Goal: Transaction & Acquisition: Obtain resource

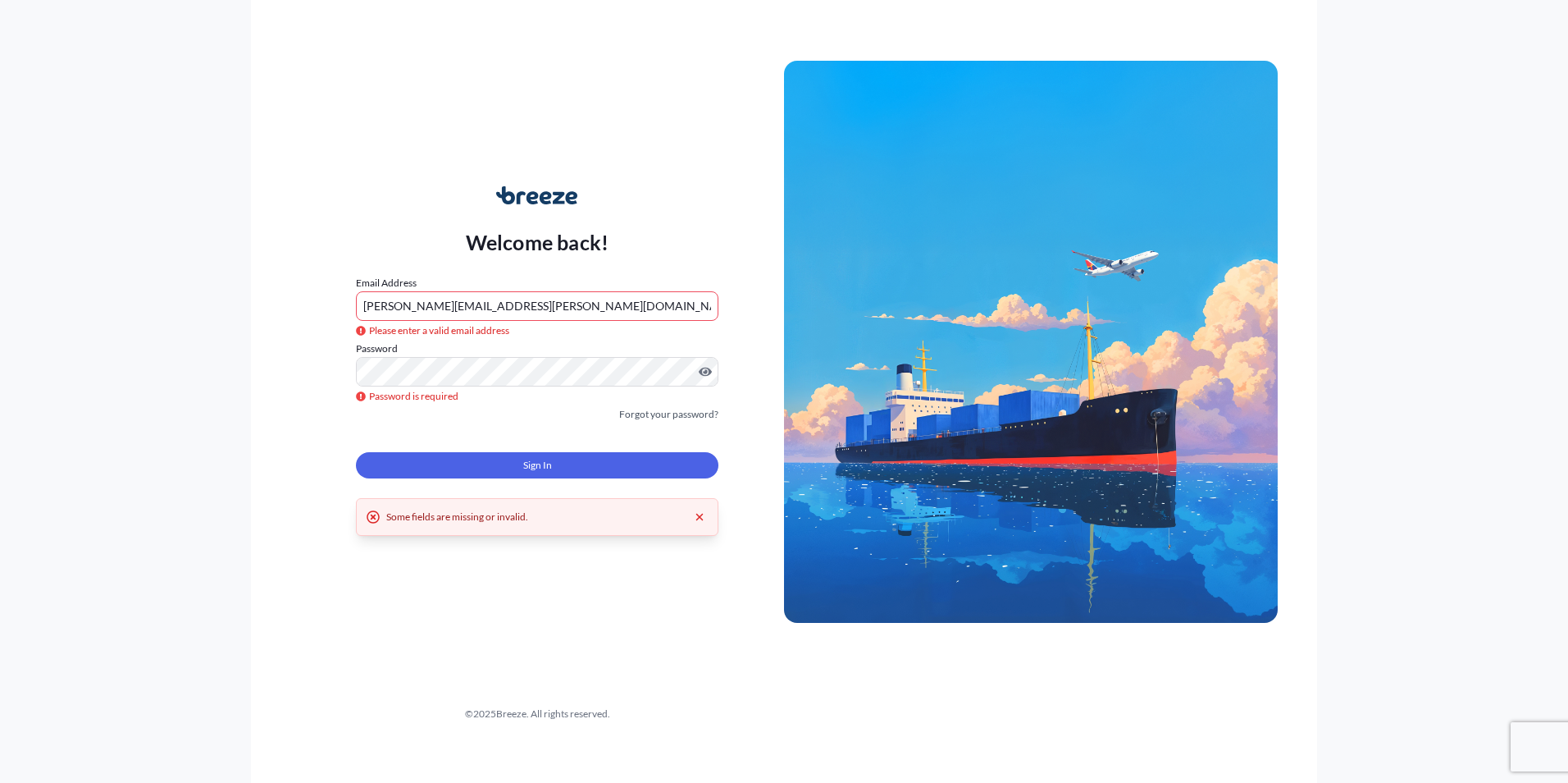
click at [506, 472] on button "Sign In" at bounding box center [537, 465] width 363 height 27
click at [535, 458] on span "Sign In" at bounding box center [537, 465] width 29 height 17
click at [529, 438] on form "Email Address [PERSON_NAME][EMAIL_ADDRESS][PERSON_NAME][DOMAIN_NAME] Please ent…" at bounding box center [537, 386] width 363 height 223
click at [529, 462] on span "Sign In" at bounding box center [537, 465] width 29 height 17
click at [735, 346] on div "Welcome back! Email Address [PERSON_NAME][EMAIL_ADDRESS][PERSON_NAME][DOMAIN_NA…" at bounding box center [537, 342] width 494 height 378
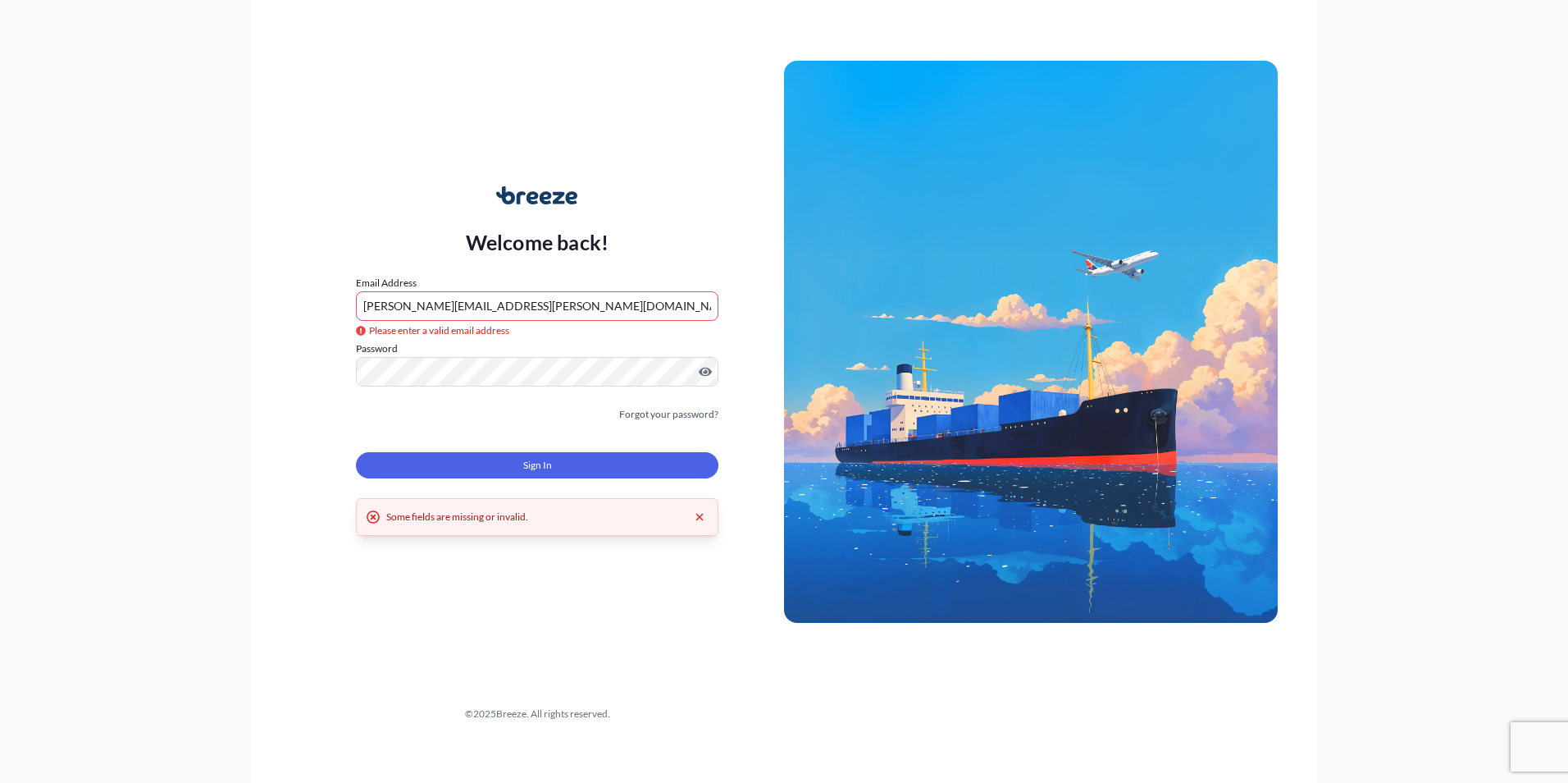
click at [617, 466] on button "Sign In" at bounding box center [537, 465] width 363 height 27
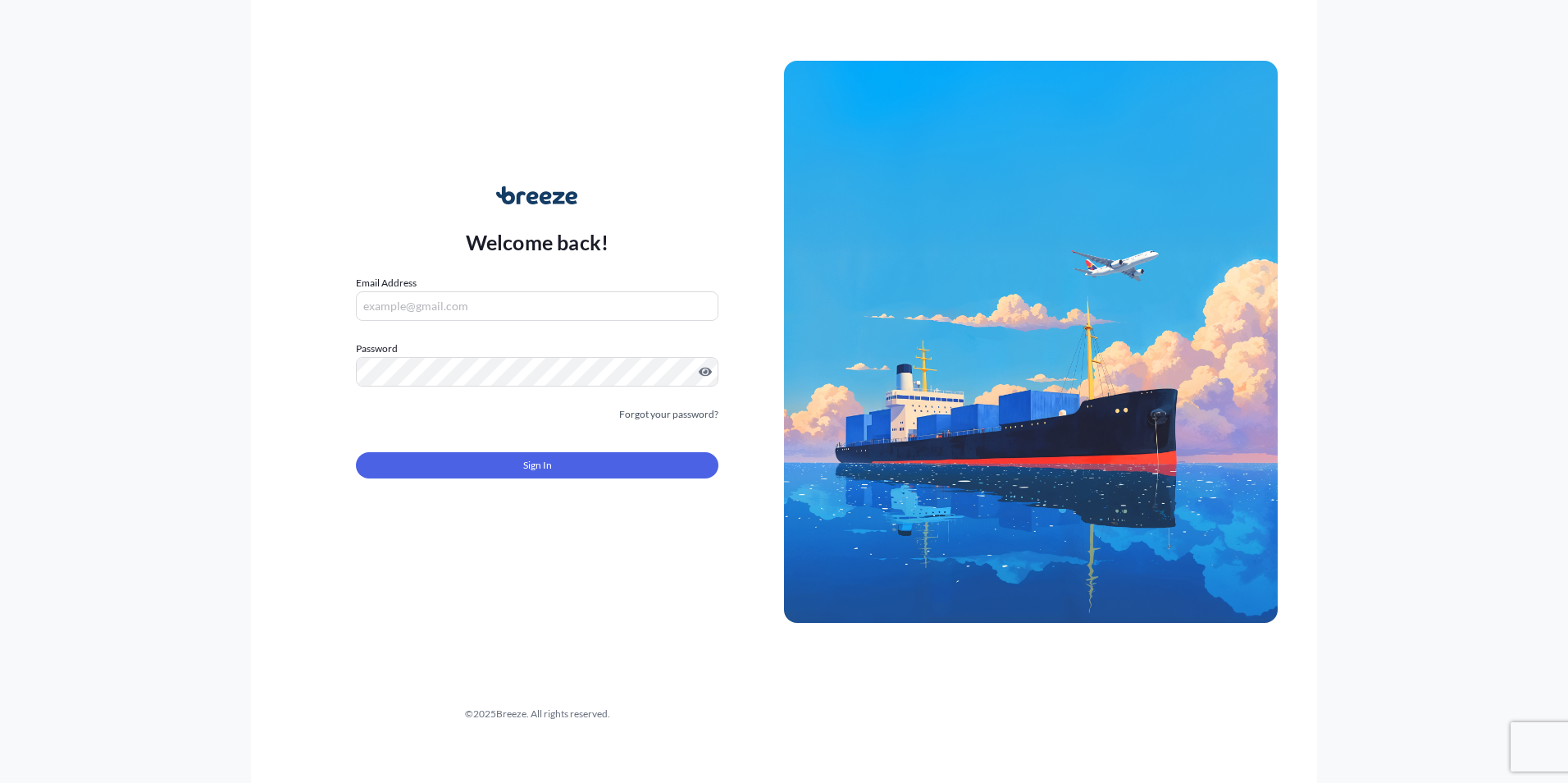
type input "[PERSON_NAME][EMAIL_ADDRESS][PERSON_NAME][DOMAIN_NAME]"
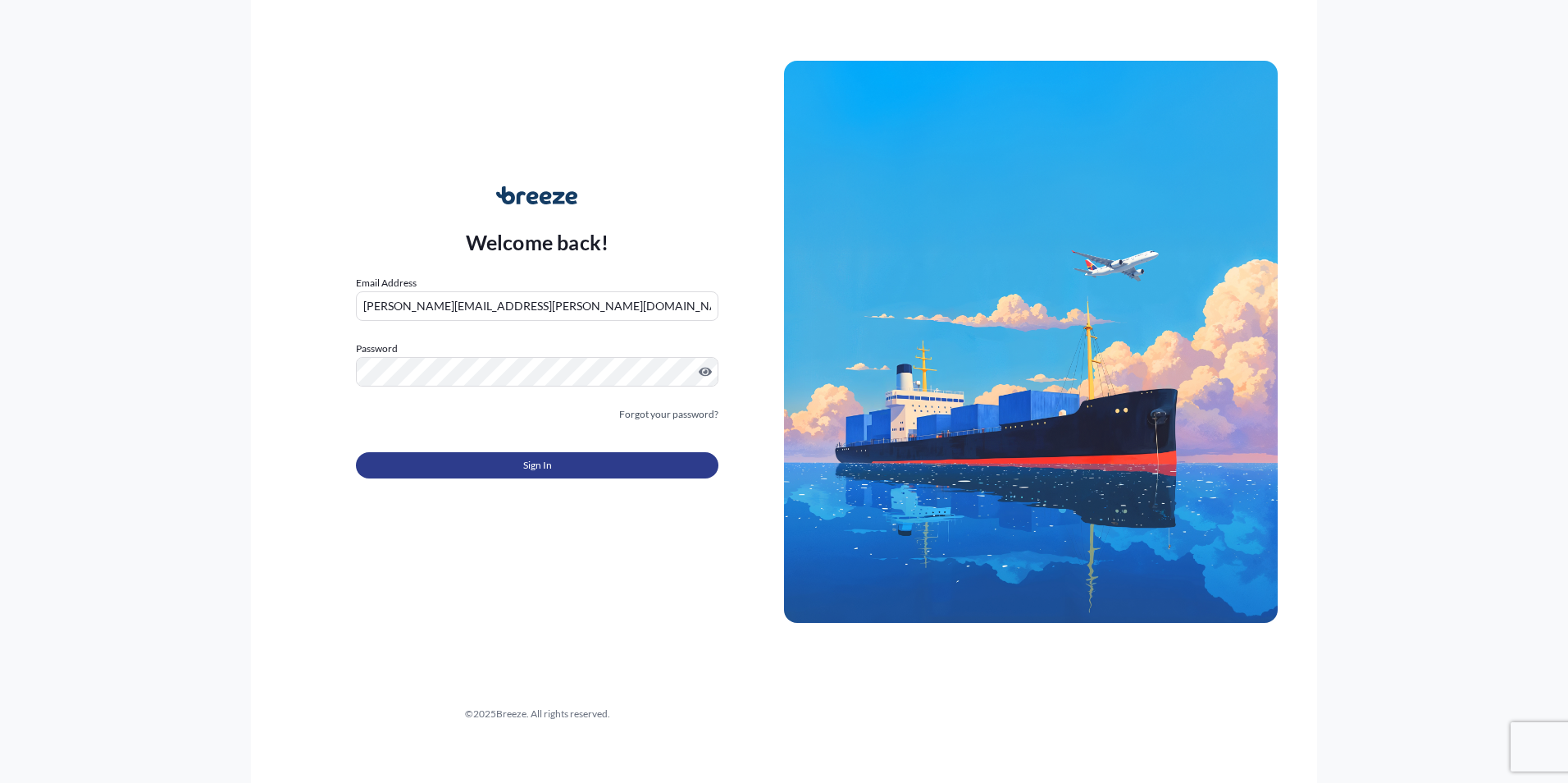
click at [501, 463] on button "Sign In" at bounding box center [537, 465] width 363 height 27
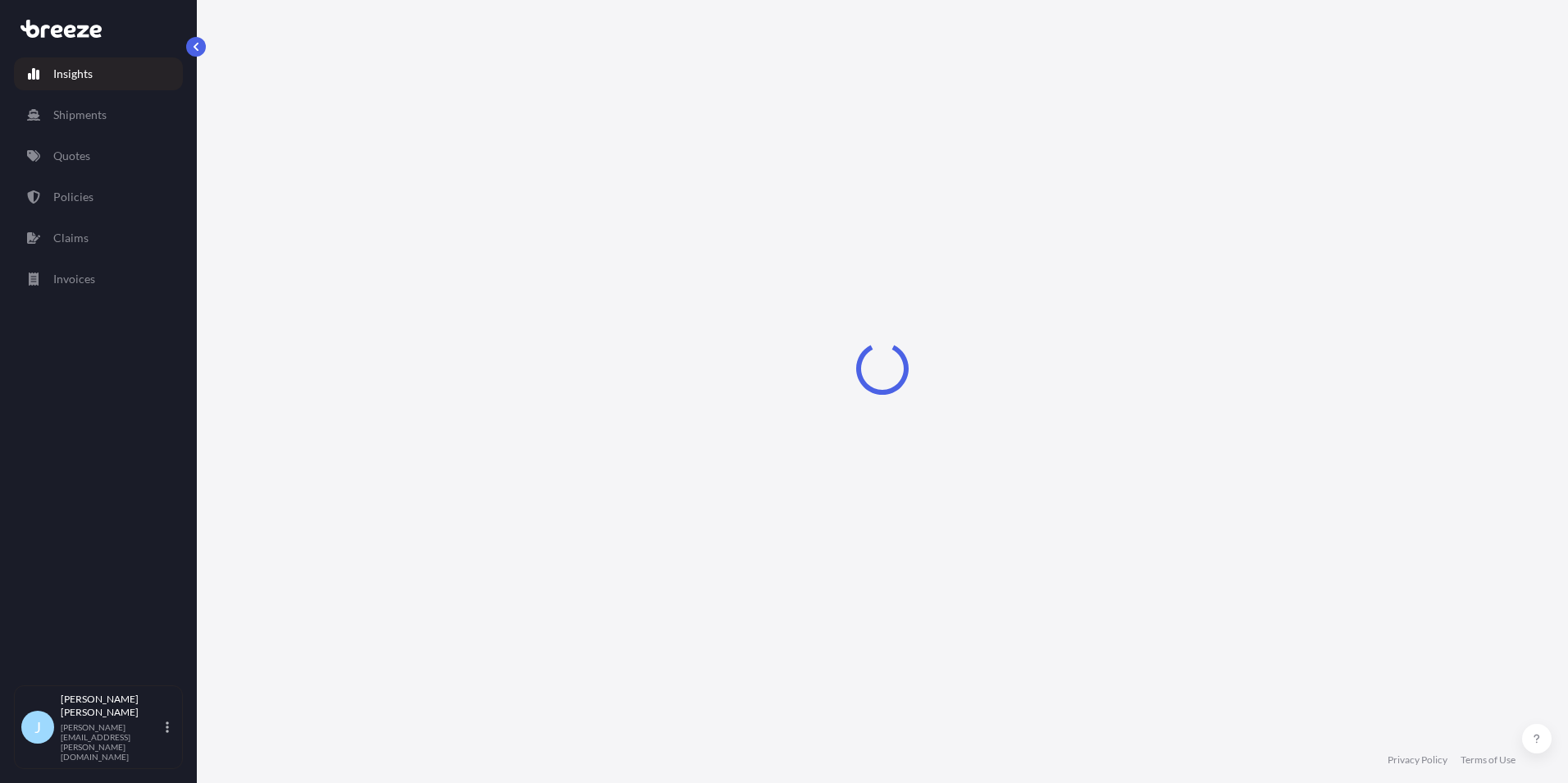
select select "2025"
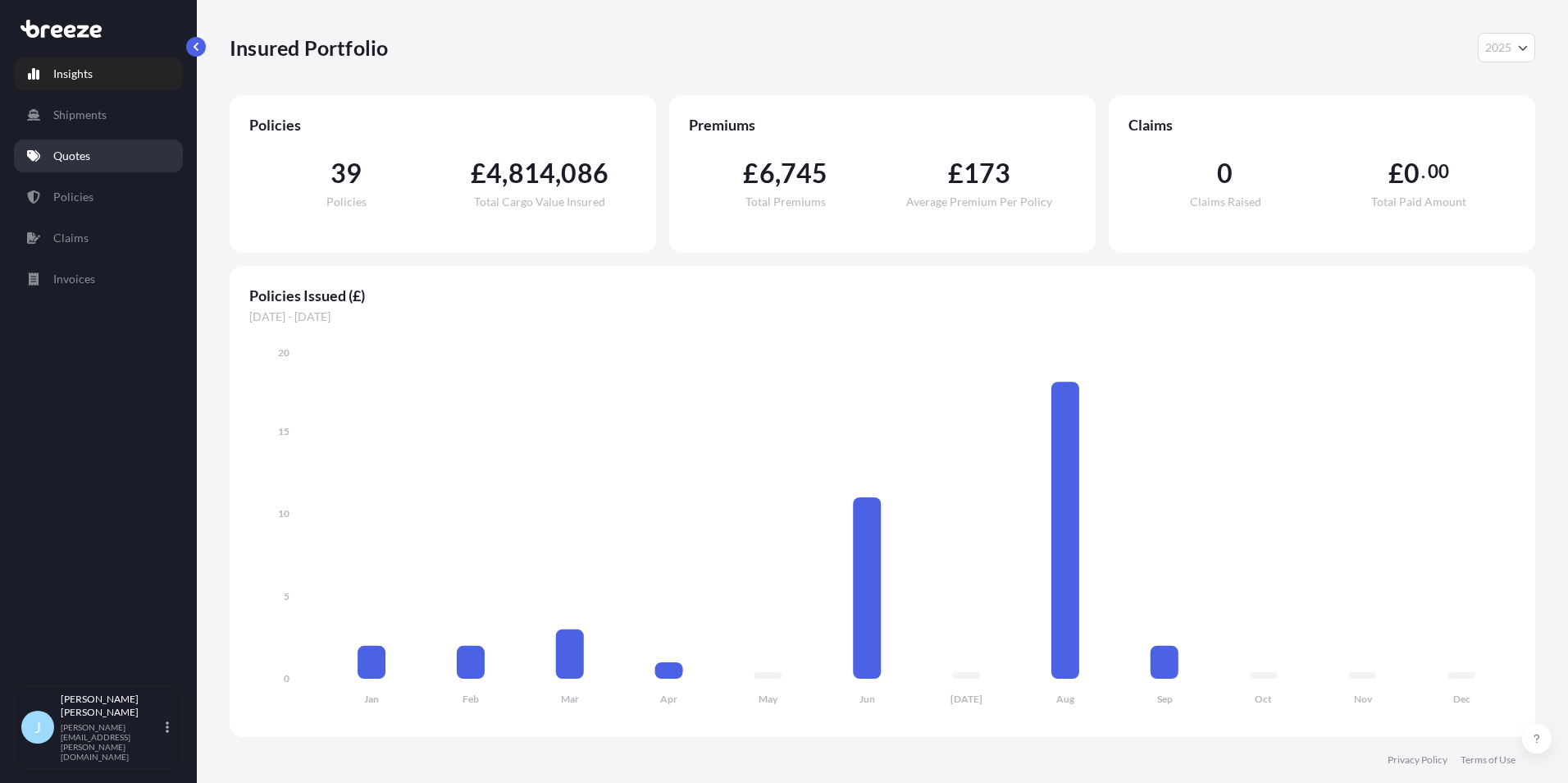
click at [76, 163] on p "Quotes" at bounding box center [72, 155] width 37 height 17
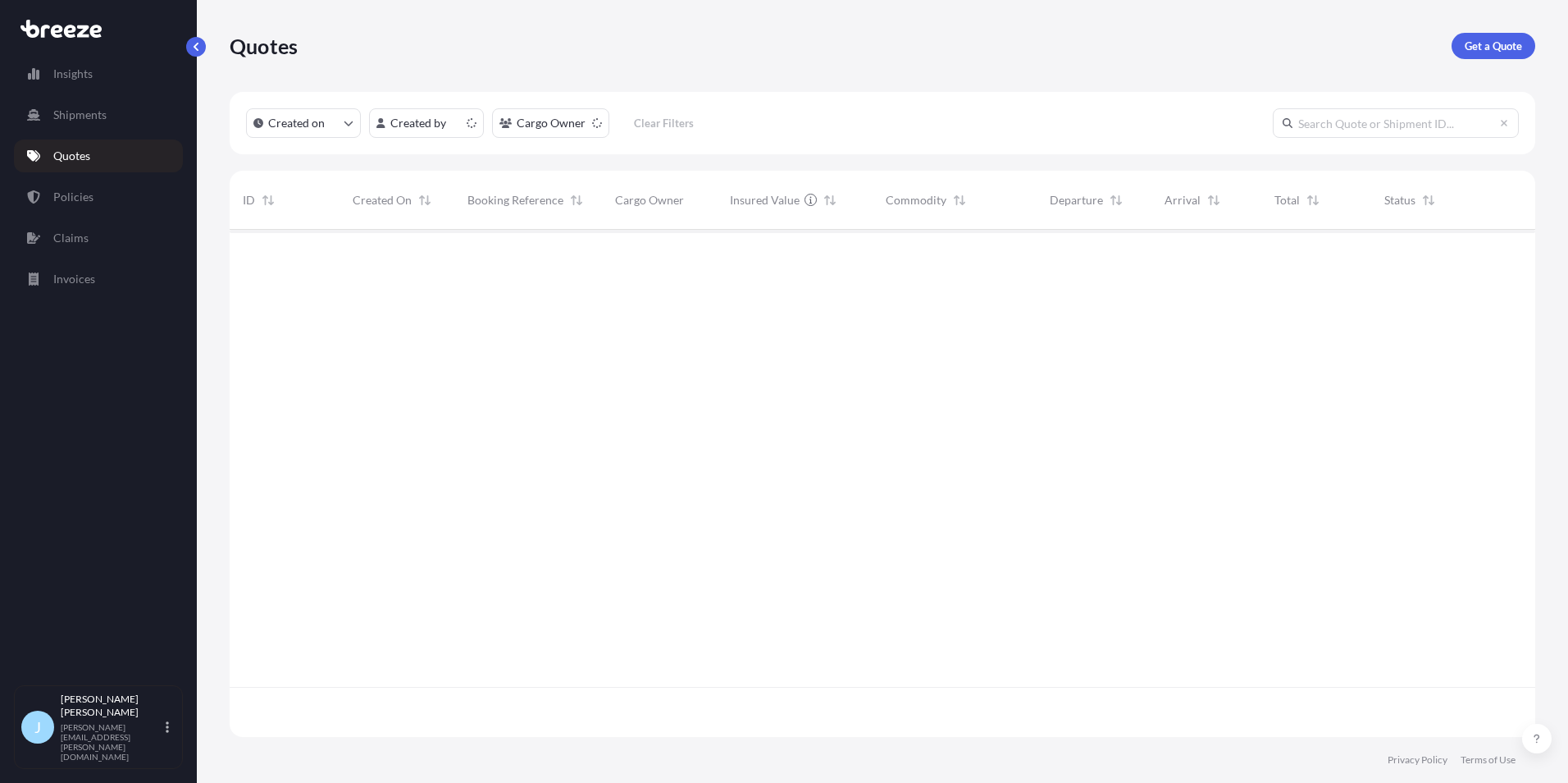
scroll to position [504, 1293]
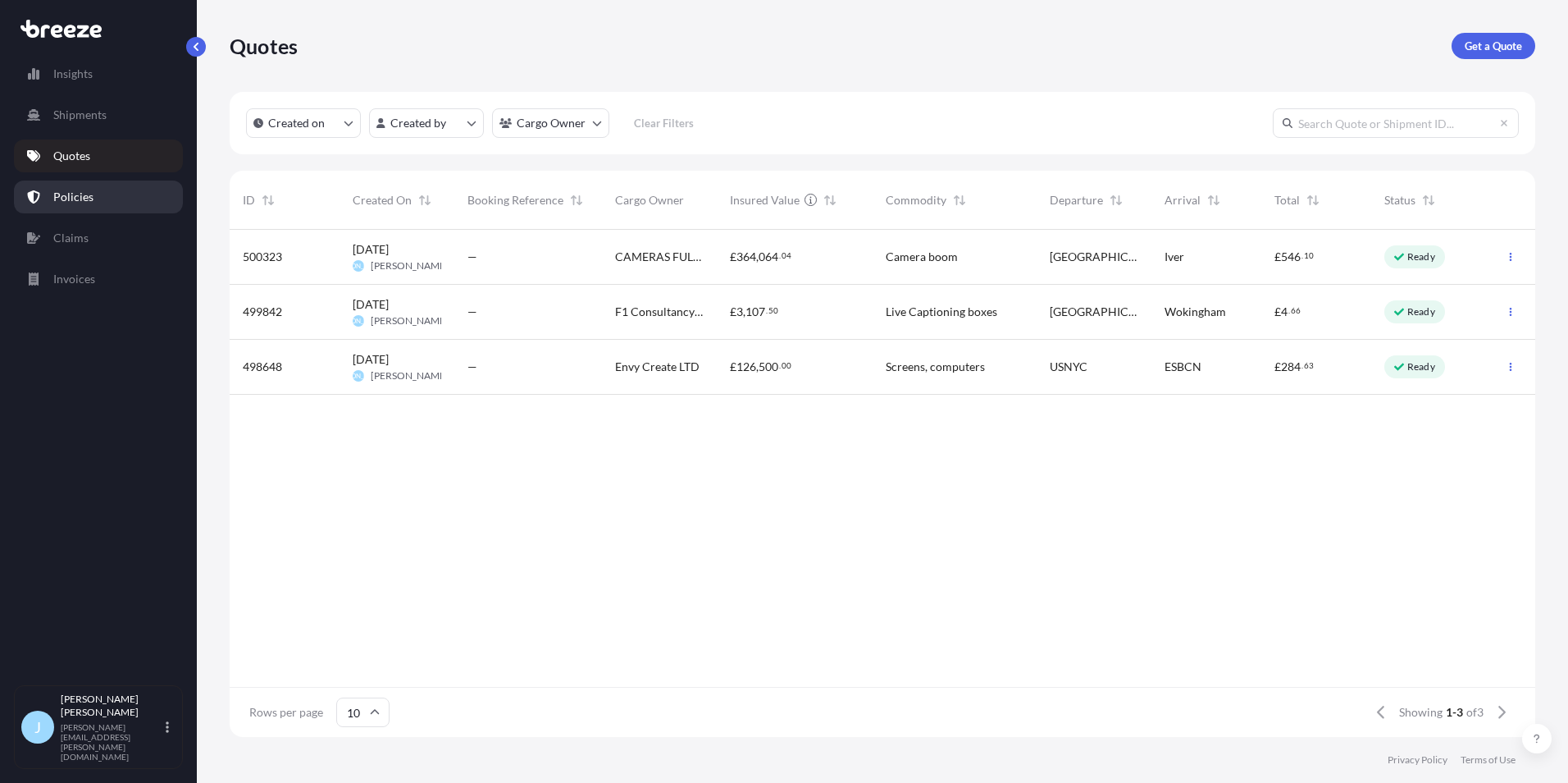
click at [102, 210] on link "Policies" at bounding box center [98, 196] width 169 height 32
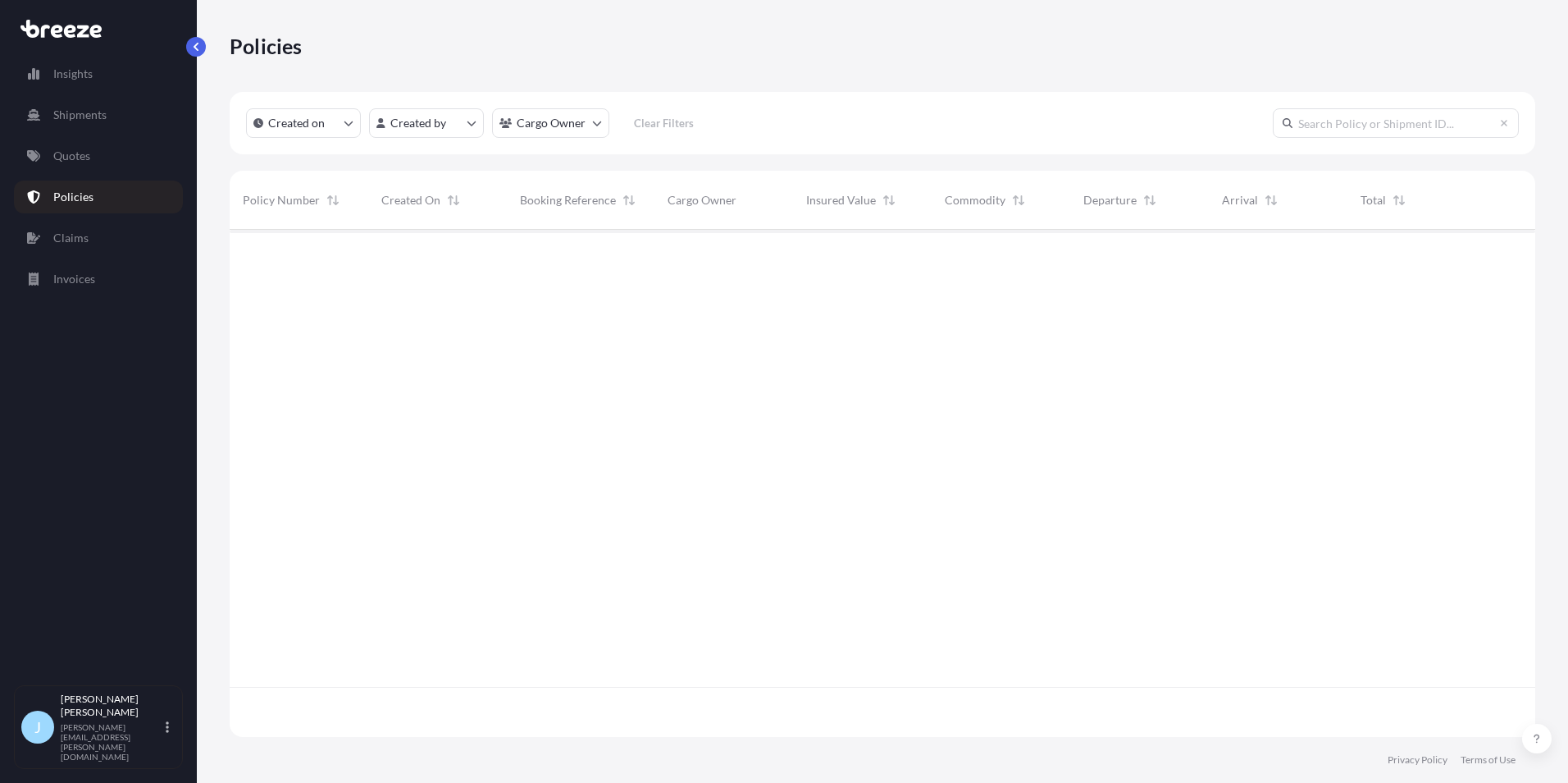
scroll to position [504, 1293]
click at [93, 163] on link "Quotes" at bounding box center [98, 155] width 169 height 32
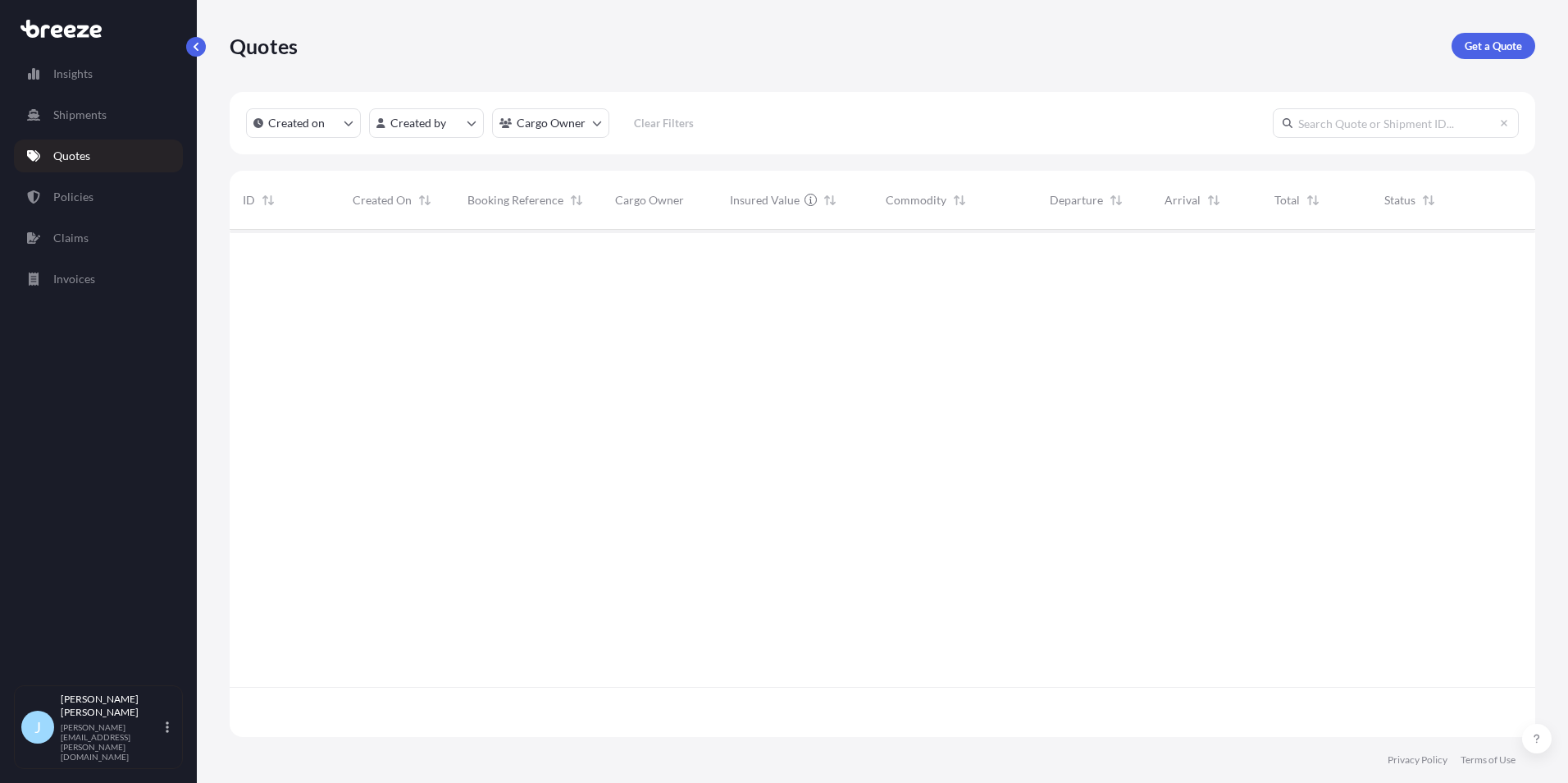
scroll to position [504, 1293]
click at [1502, 53] on p "Get a Quote" at bounding box center [1493, 45] width 57 height 17
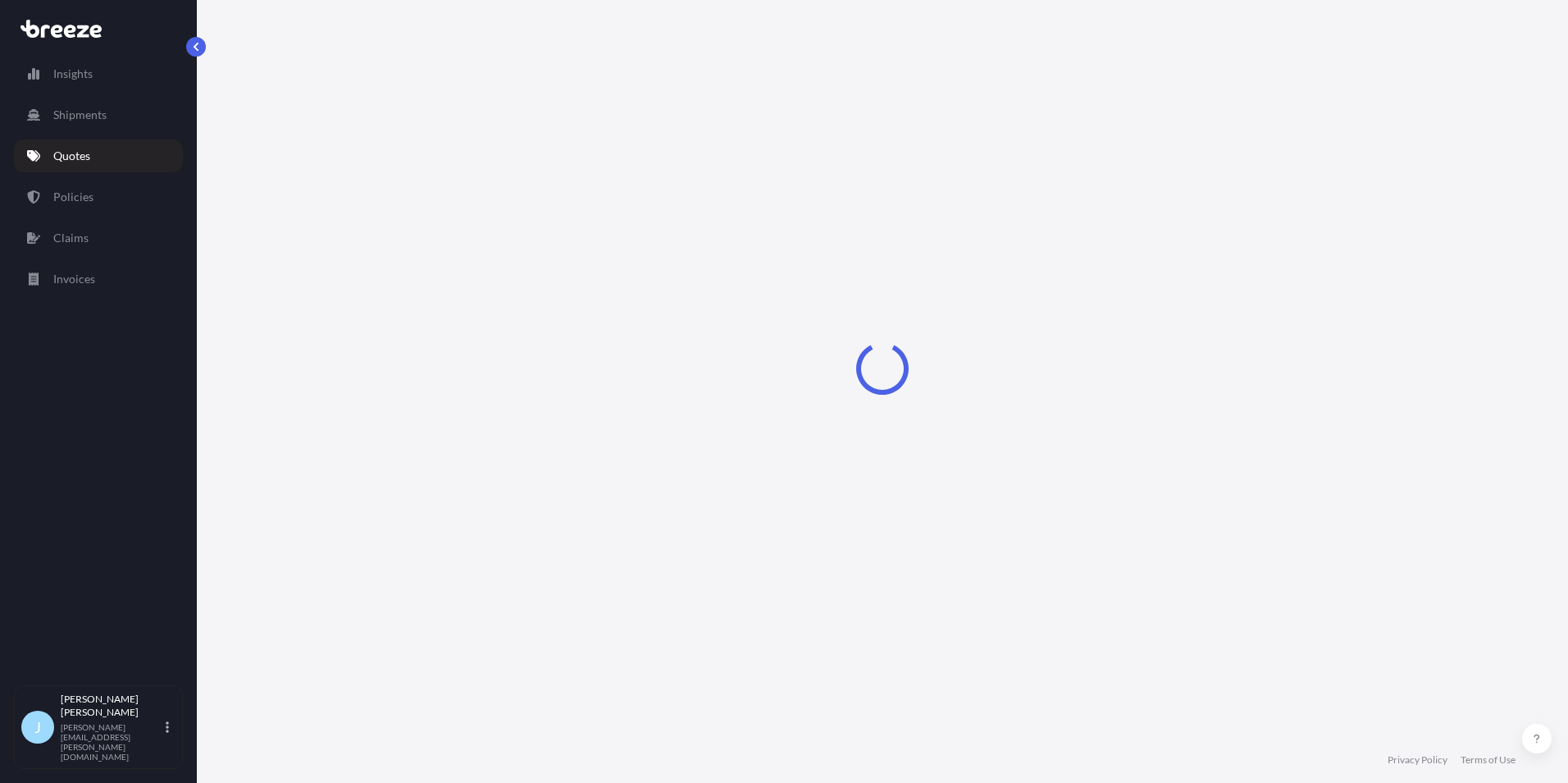
select select "Sea"
select select "1"
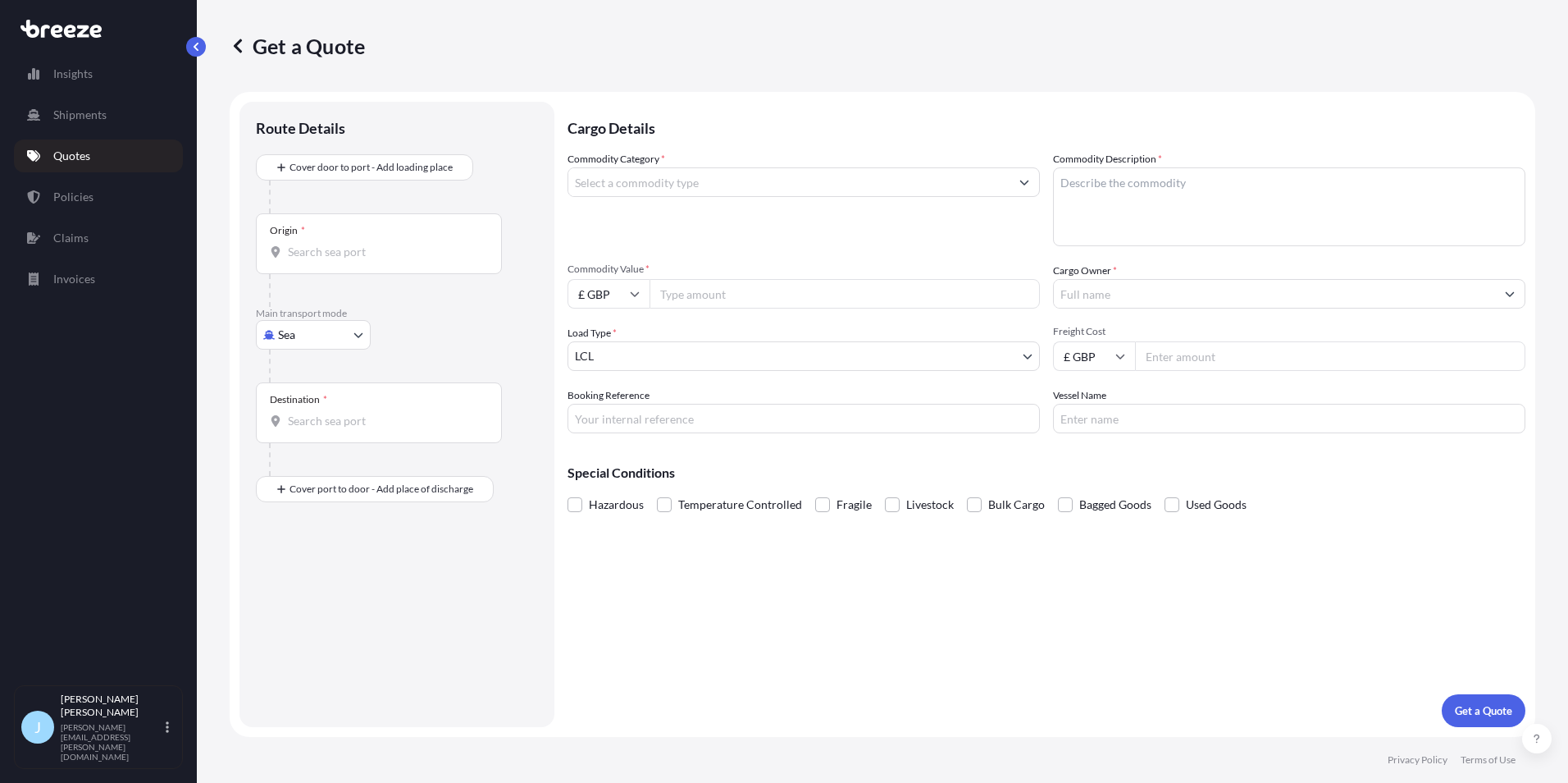
click at [388, 268] on div "Origin *" at bounding box center [378, 244] width 246 height 61
click at [388, 260] on input "Origin *" at bounding box center [384, 252] width 194 height 17
click at [304, 334] on body "0 options available. Insights Shipments Quotes Policies Claims Invoices J Josep…" at bounding box center [784, 392] width 1568 height 783
click at [305, 426] on div "Road" at bounding box center [313, 437] width 101 height 30
select select "Road"
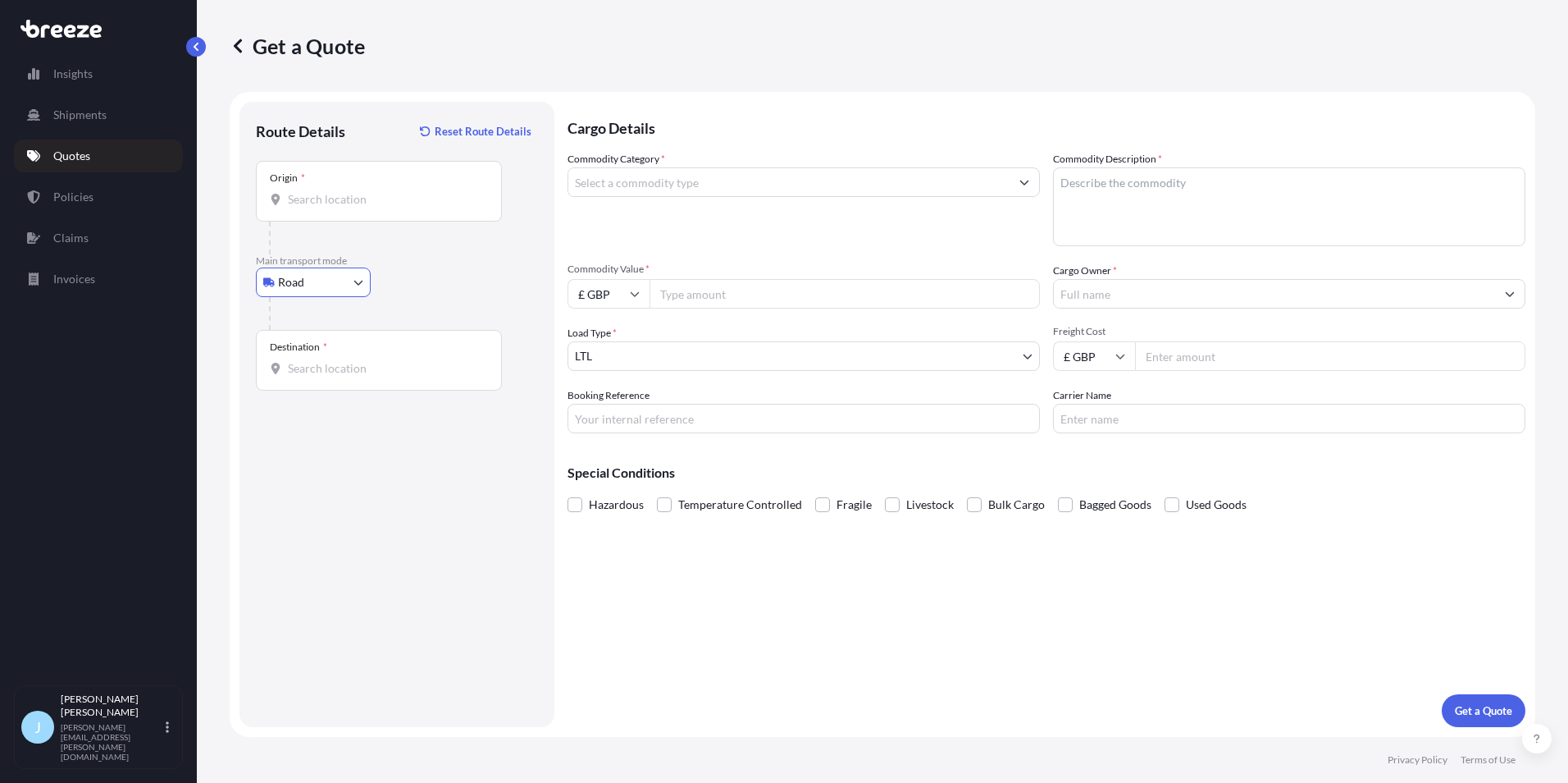
click at [362, 205] on input "Origin *" at bounding box center [384, 199] width 194 height 17
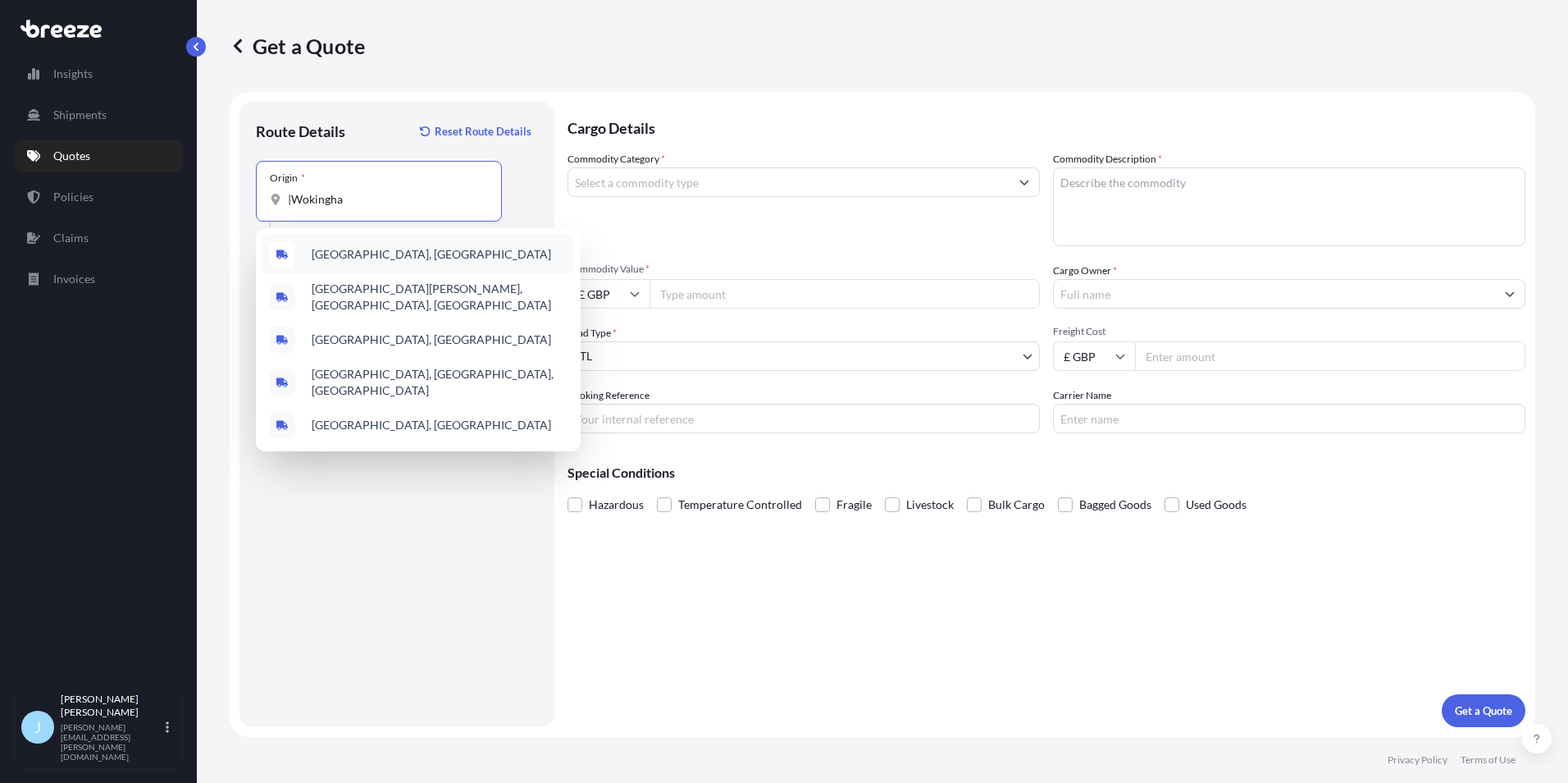
click at [356, 257] on span "Wokingham, UK" at bounding box center [432, 254] width 240 height 17
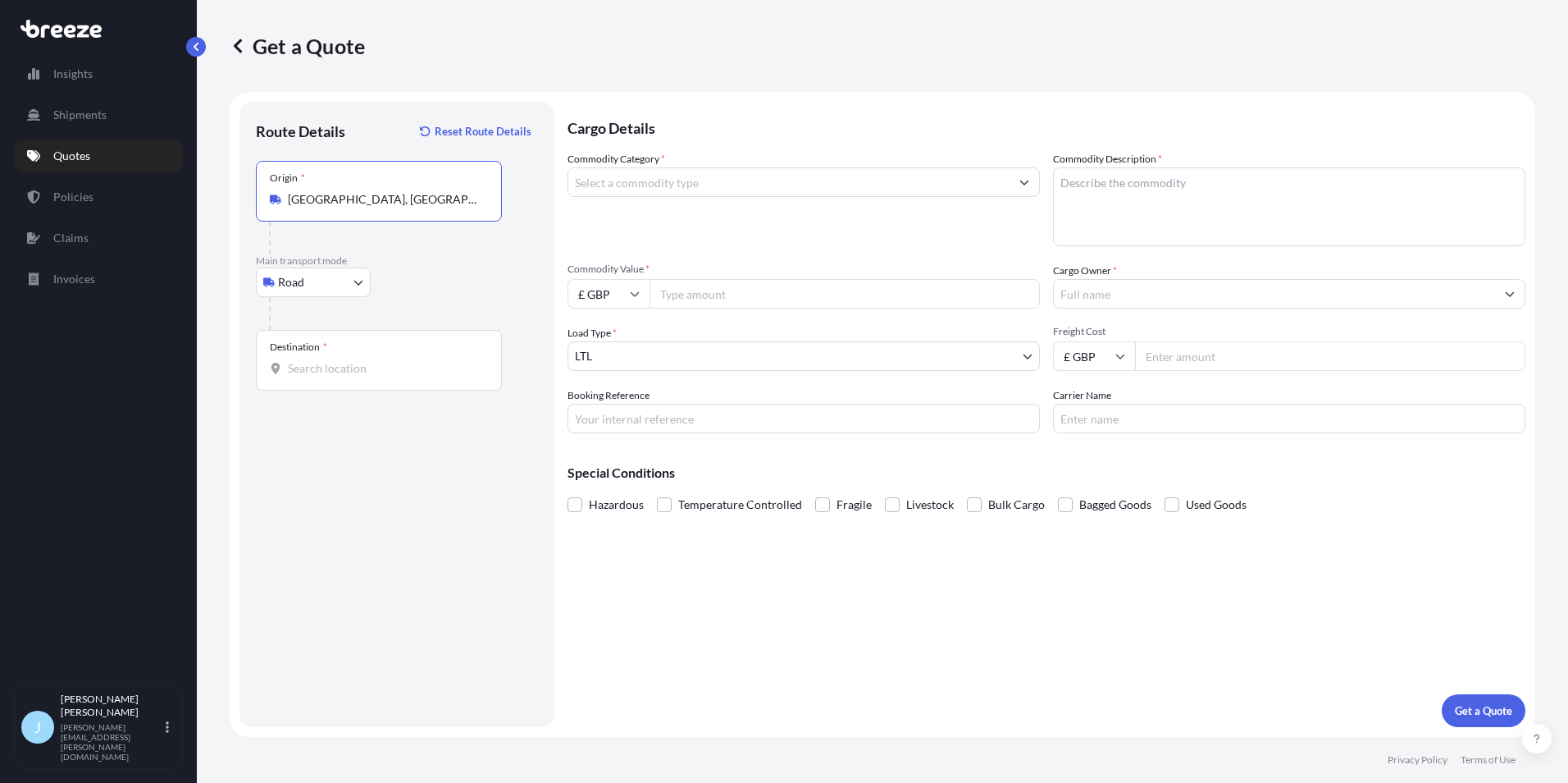
type input "Wokingham, UK"
click at [325, 366] on input "Destination *" at bounding box center [384, 368] width 194 height 17
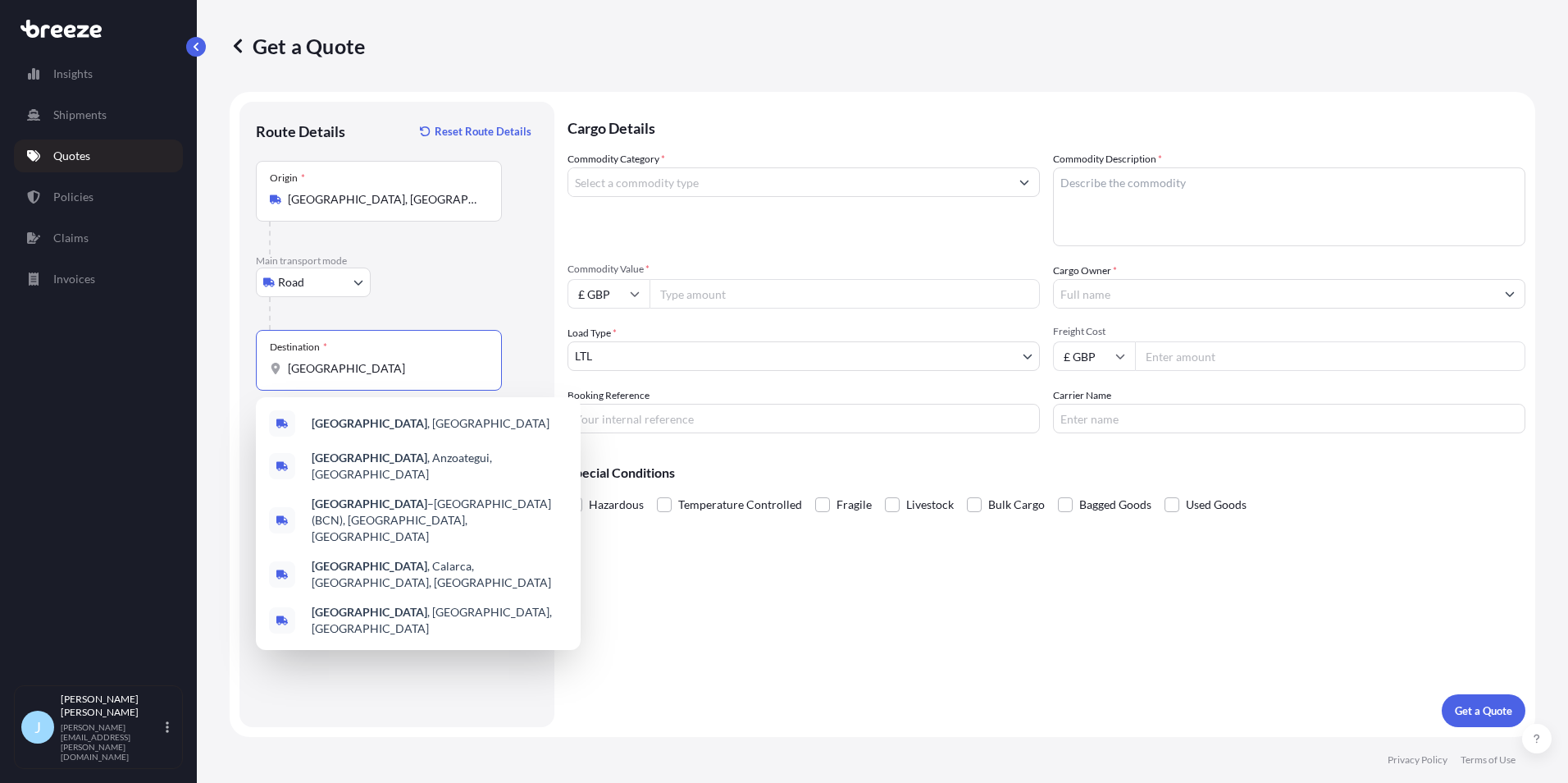
type input "Barcelona"
click at [912, 200] on div "Commodity Category *" at bounding box center [803, 198] width 472 height 95
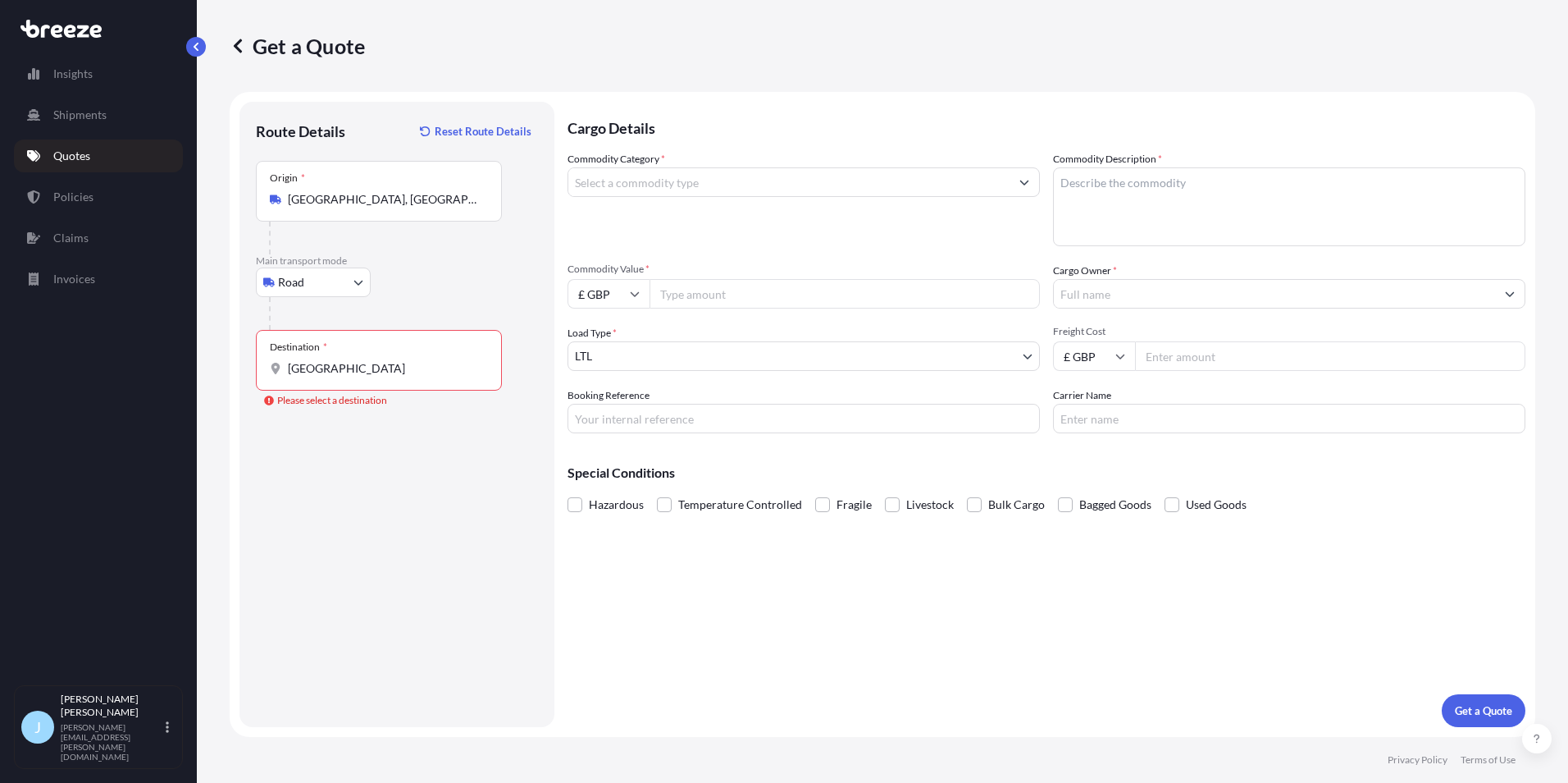
click at [919, 183] on input "Commodity Category *" at bounding box center [788, 182] width 441 height 30
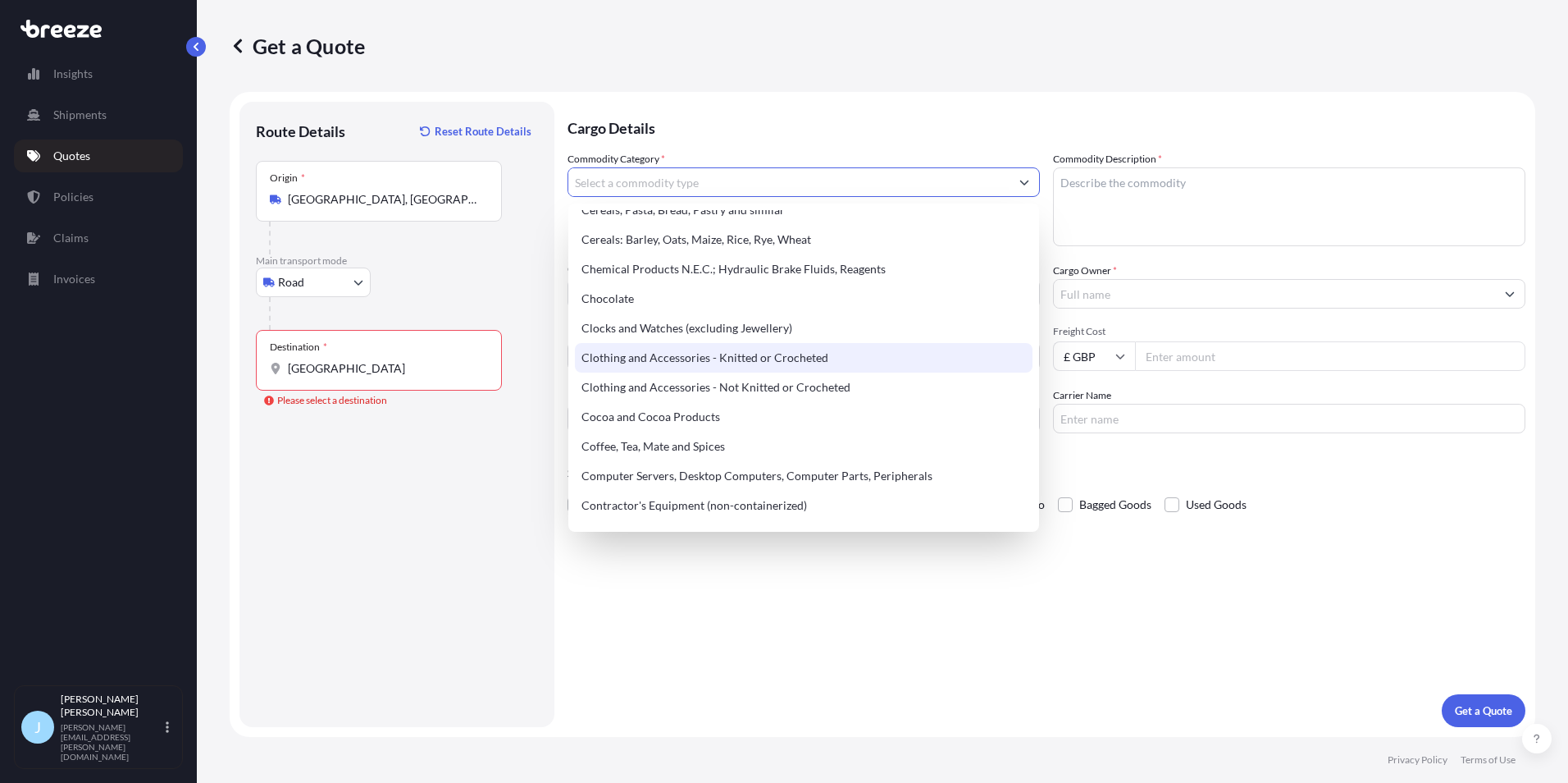
scroll to position [480, 0]
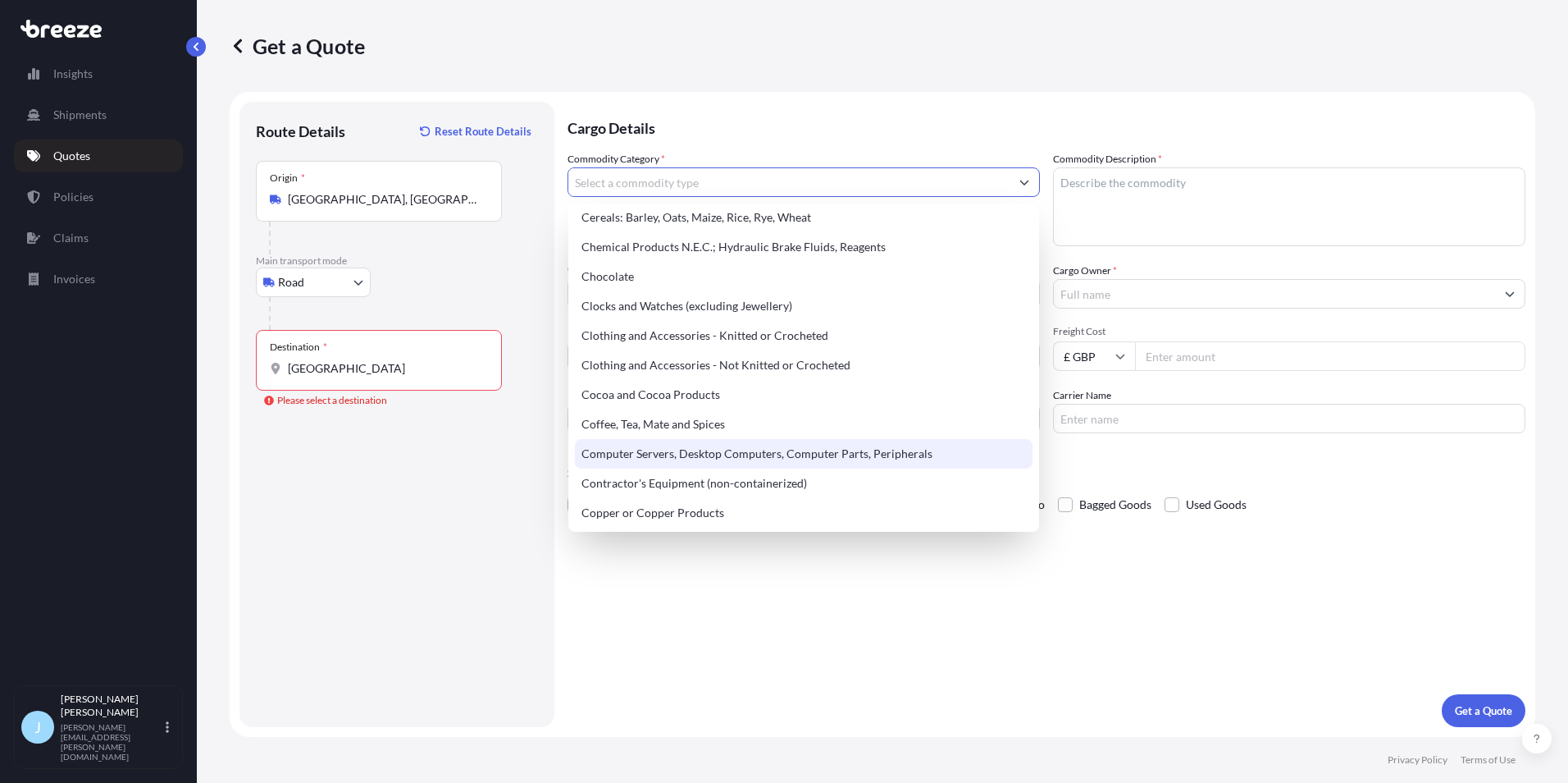
click at [783, 455] on div "Computer Servers, Desktop Computers, Computer Parts, Peripherals" at bounding box center [803, 453] width 457 height 30
type input "Computer Servers, Desktop Computers, Computer Parts, Peripherals"
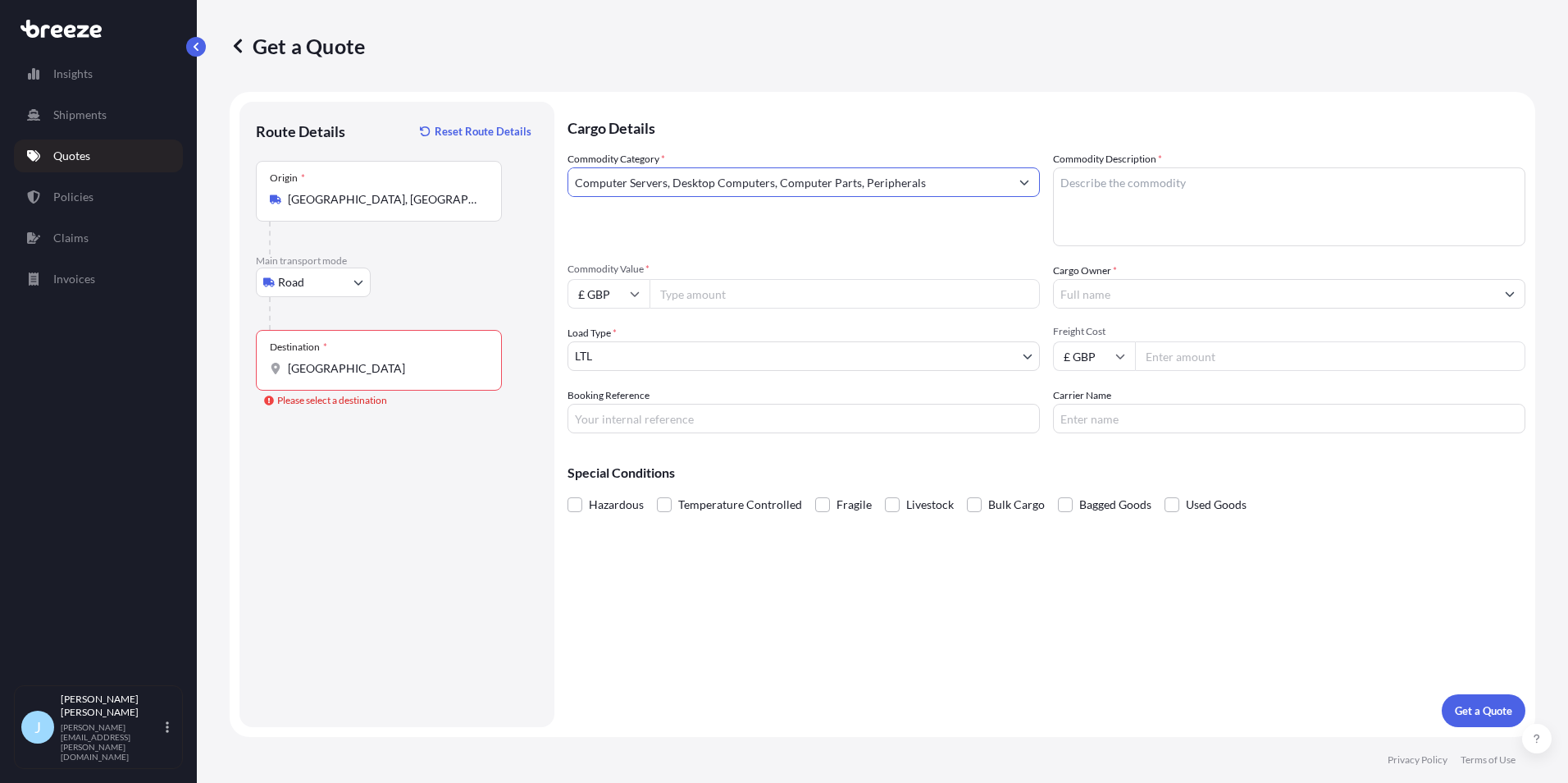
click at [1178, 210] on textarea "Commodity Description *" at bounding box center [1289, 207] width 472 height 79
type textarea "PC, network switches, Laptops"
click at [692, 292] on input "Commodity Value *" at bounding box center [844, 294] width 390 height 30
type input "135000"
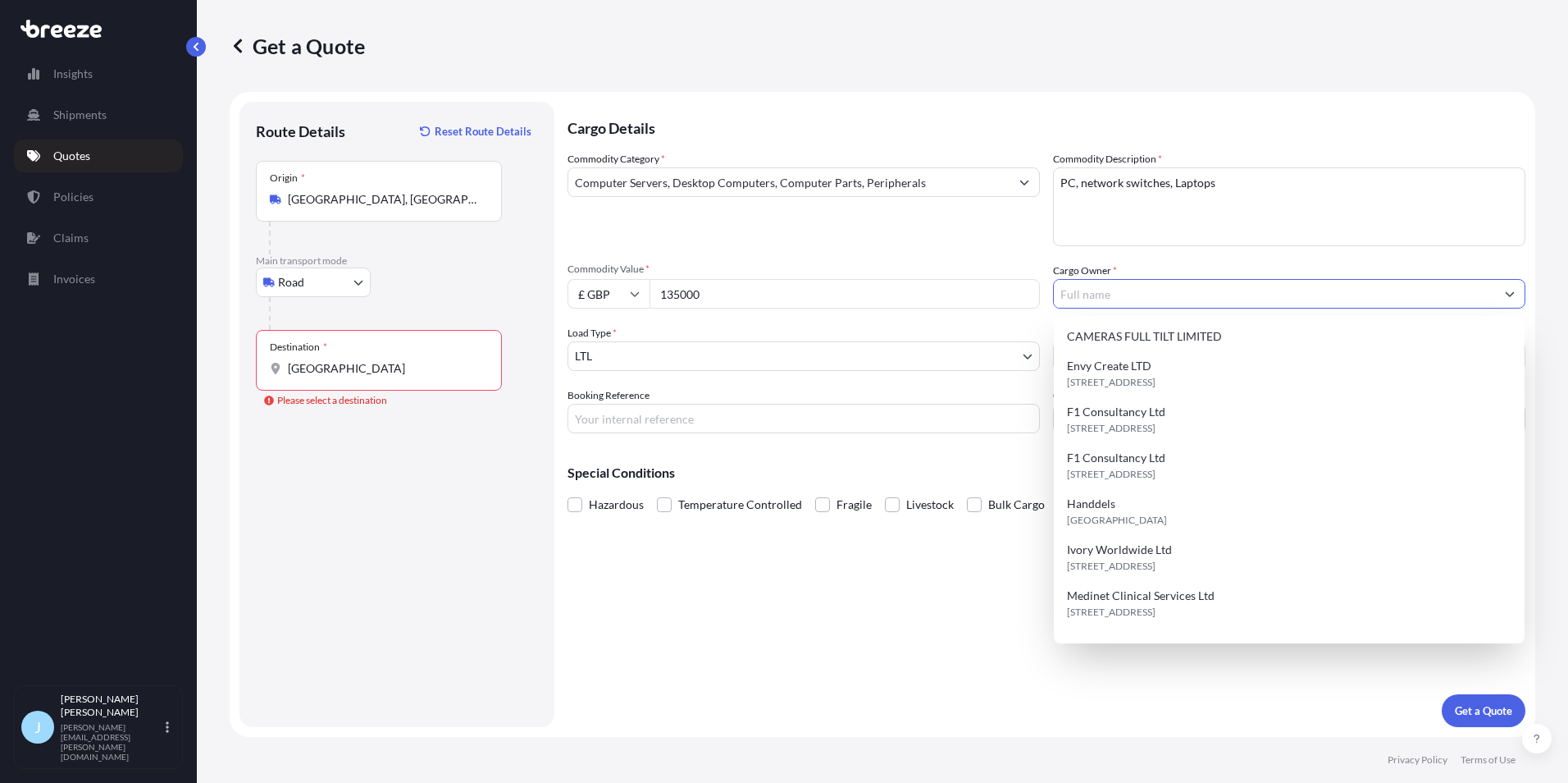
click at [1087, 284] on input "Cargo Owner *" at bounding box center [1274, 294] width 441 height 30
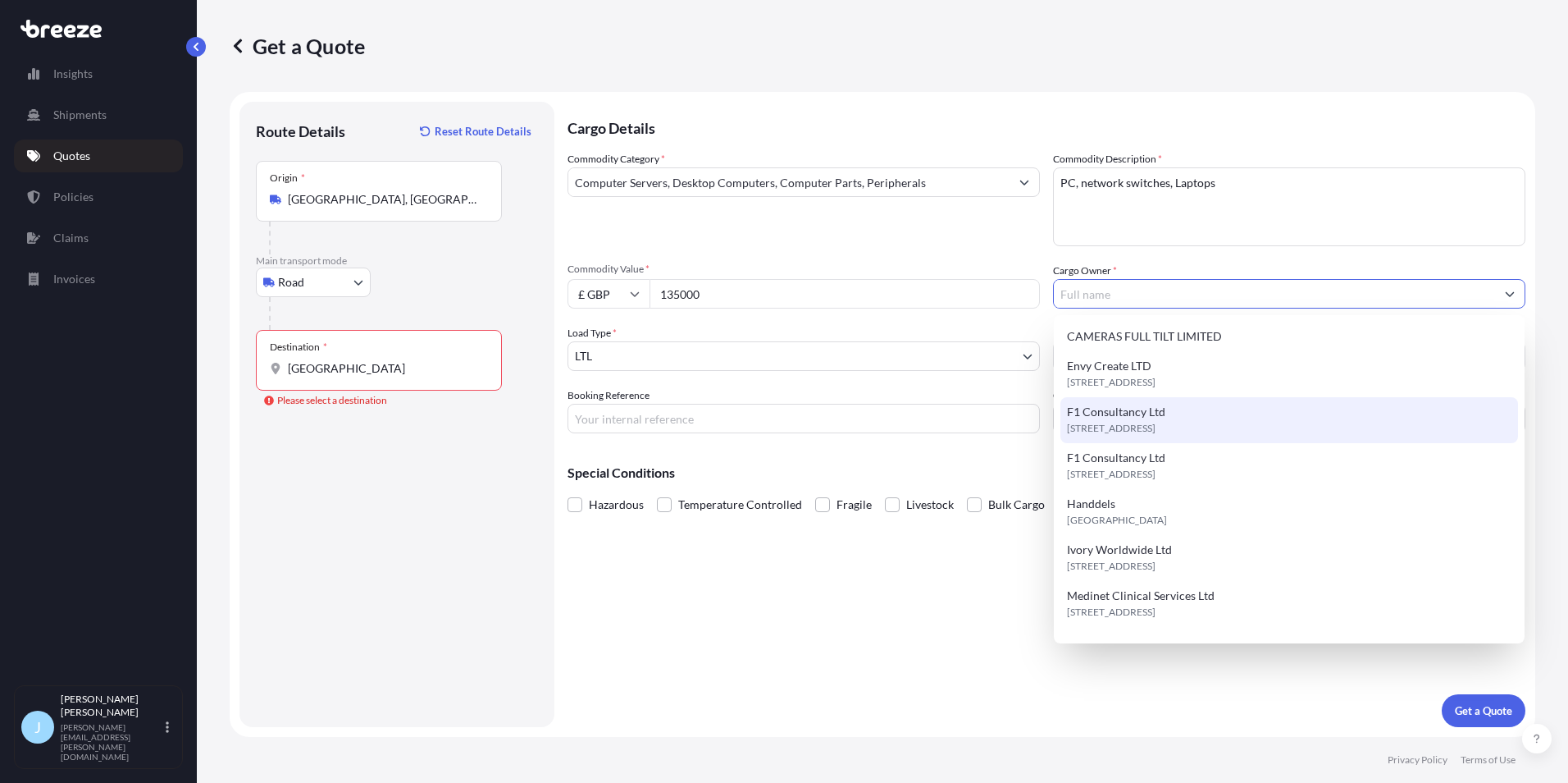
click at [1144, 406] on span "F1 Consultancy Ltd" at bounding box center [1116, 411] width 98 height 17
type input "F1 Consultancy Ltd"
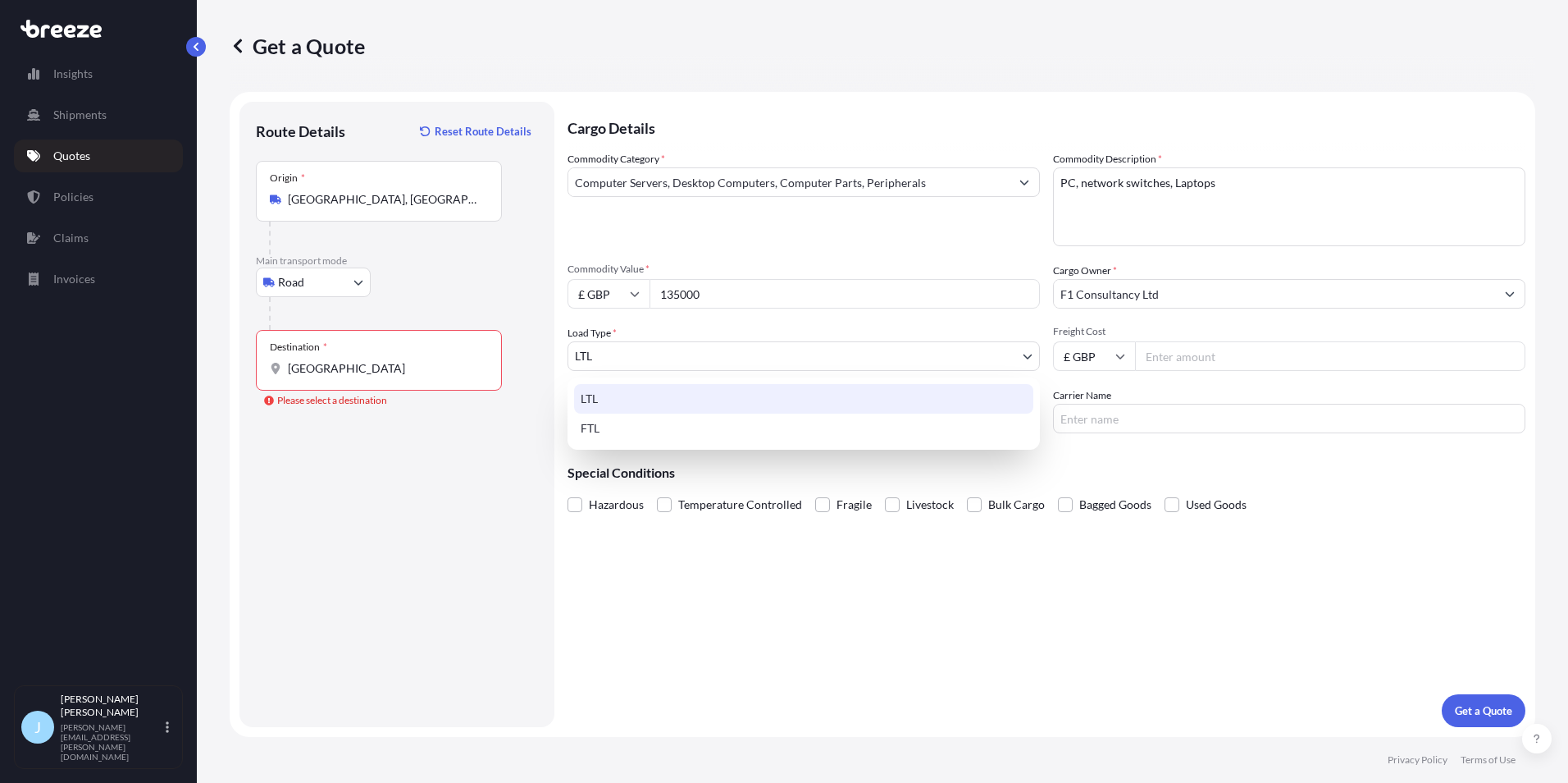
click at [884, 345] on body "10 options available. Insights Shipments Quotes Policies Claims Invoices J Jose…" at bounding box center [784, 392] width 1568 height 783
click at [731, 425] on div "FTL" at bounding box center [803, 428] width 459 height 30
select select "2"
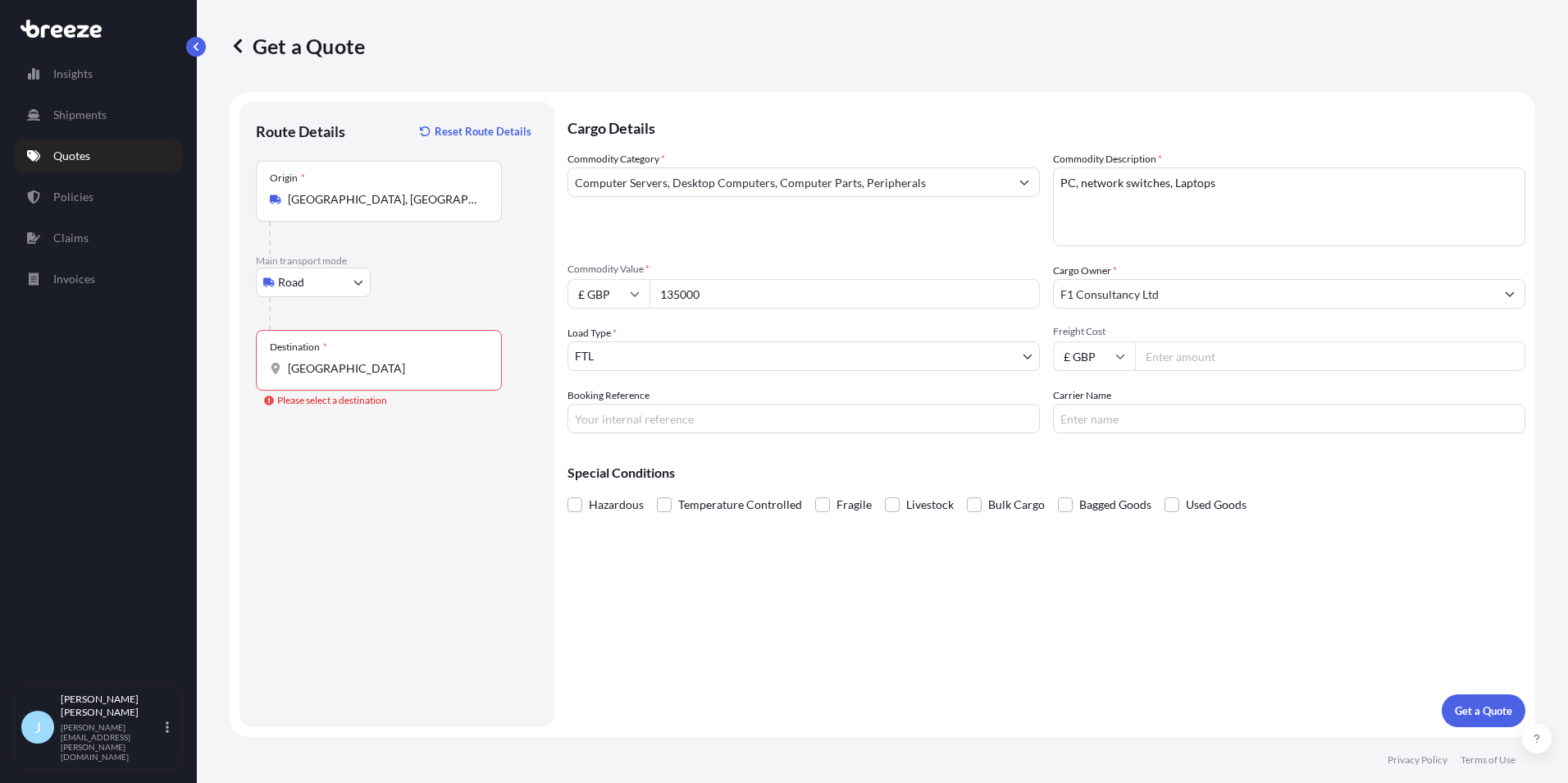
click at [1256, 353] on input "Freight Cost" at bounding box center [1329, 356] width 390 height 30
type input "4500"
click at [1000, 688] on div "Cargo Details Commodity Category * Computer Servers, Desktop Computers, Compute…" at bounding box center [1046, 413] width 958 height 625
click at [847, 493] on span "Fragile" at bounding box center [854, 504] width 35 height 25
click at [815, 492] on input "Fragile" at bounding box center [815, 492] width 0 height 0
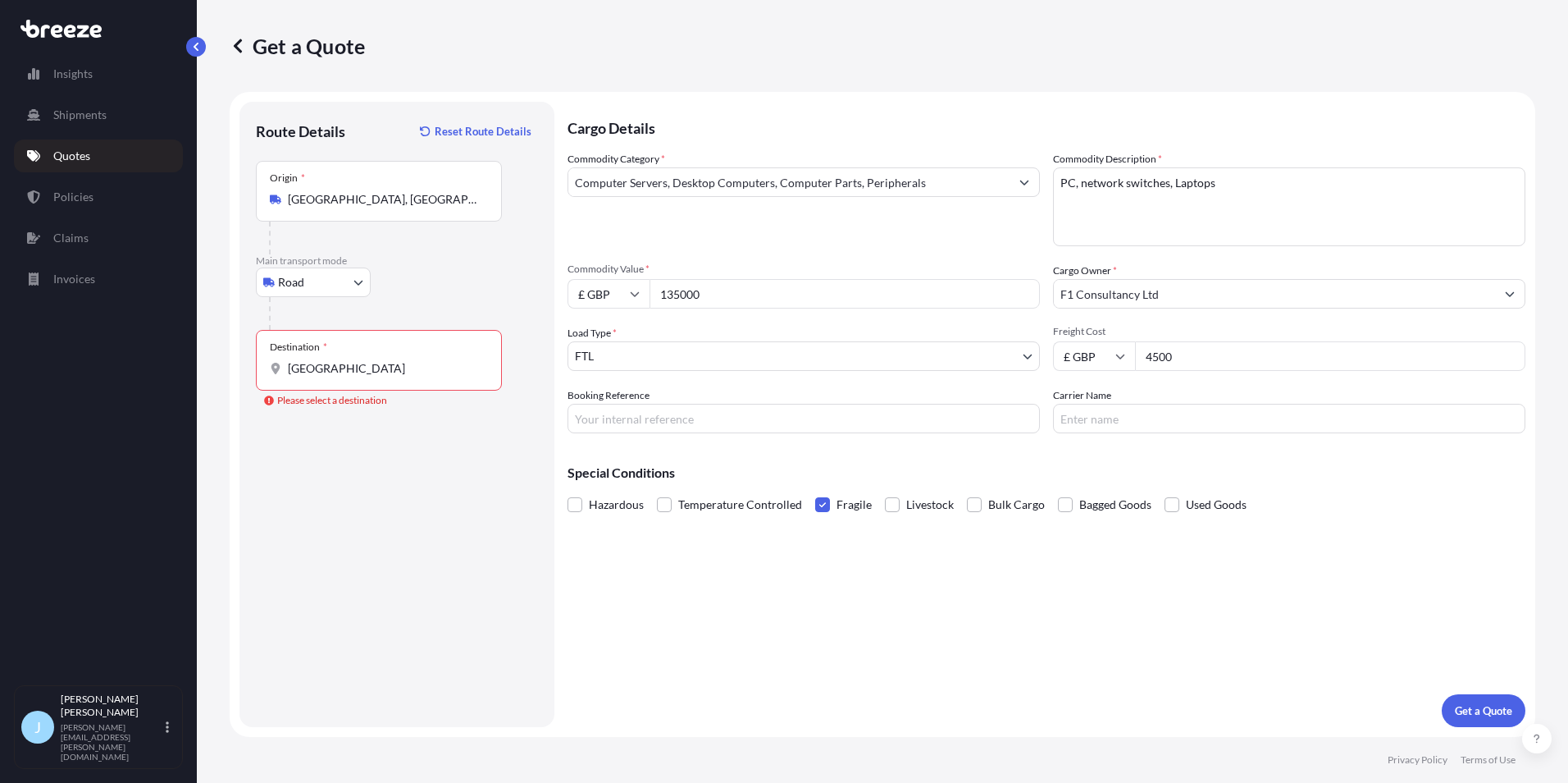
click at [437, 390] on div "Destination * Barcelona" at bounding box center [378, 360] width 246 height 61
click at [437, 377] on input "Barcelona" at bounding box center [384, 368] width 194 height 17
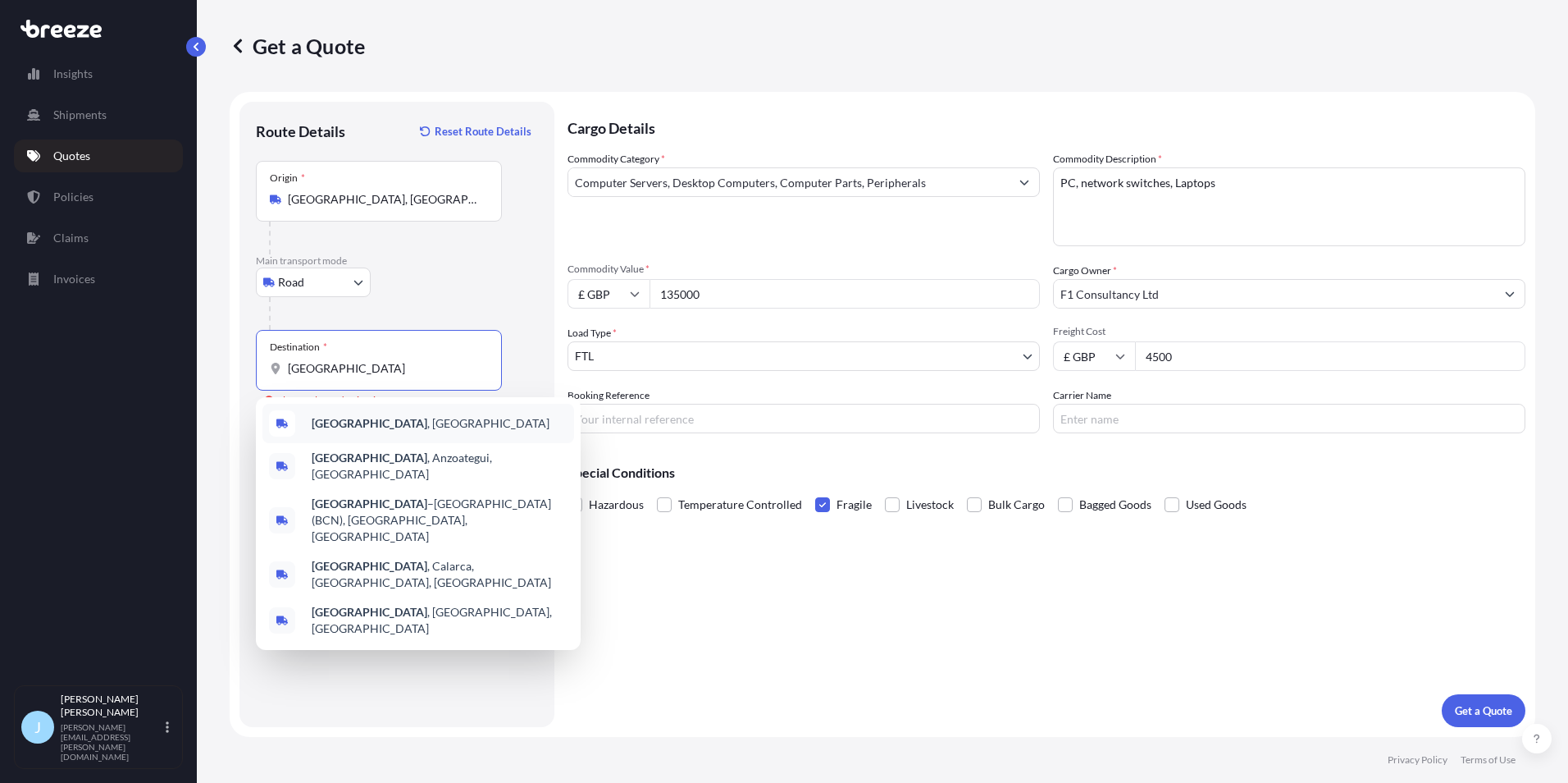
click at [412, 412] on div "Barcelona , Spain" at bounding box center [418, 423] width 312 height 39
type input "Barcelona, Spain"
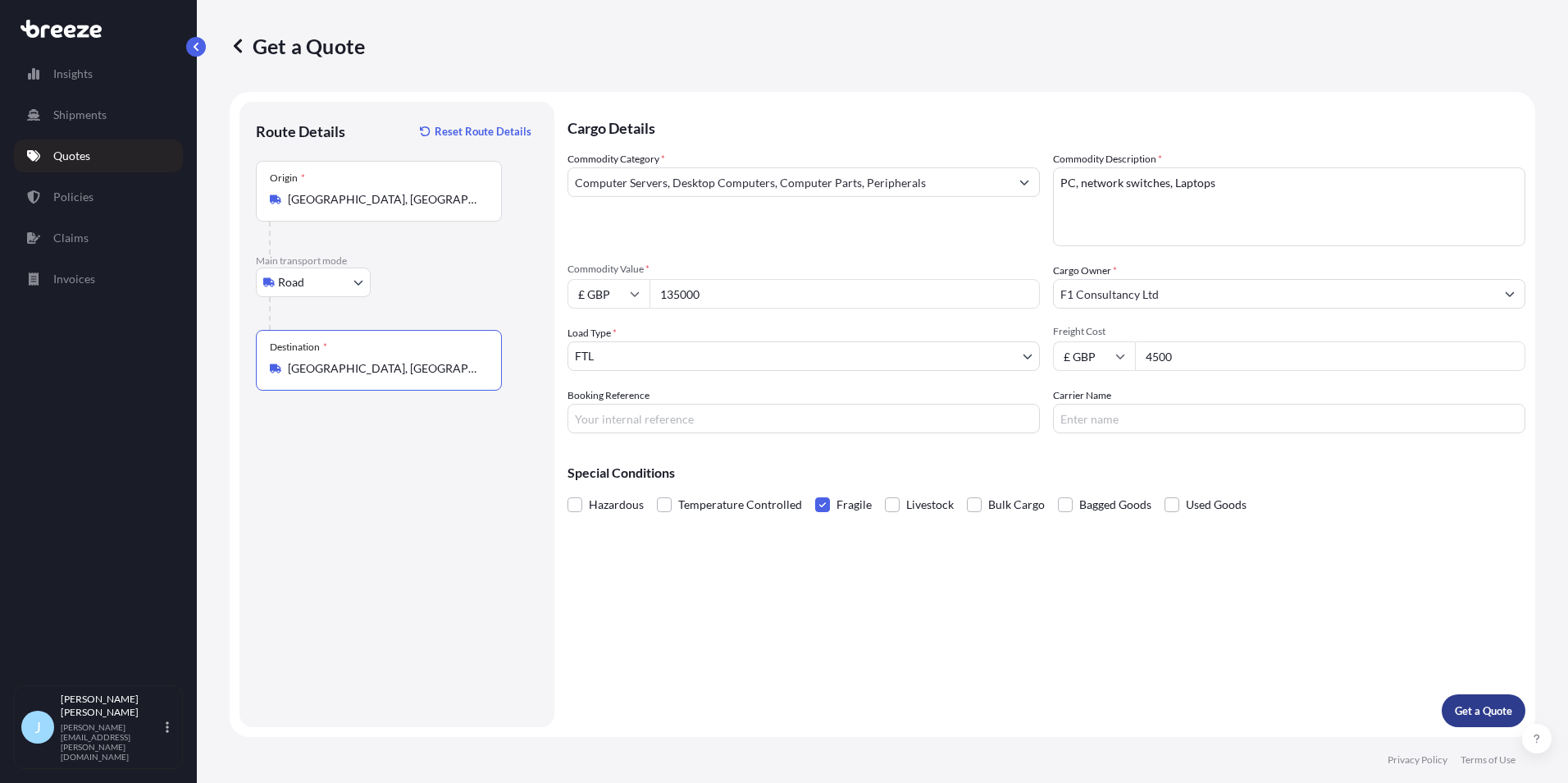
click at [1454, 715] on p "Get a Quote" at bounding box center [1482, 710] width 57 height 17
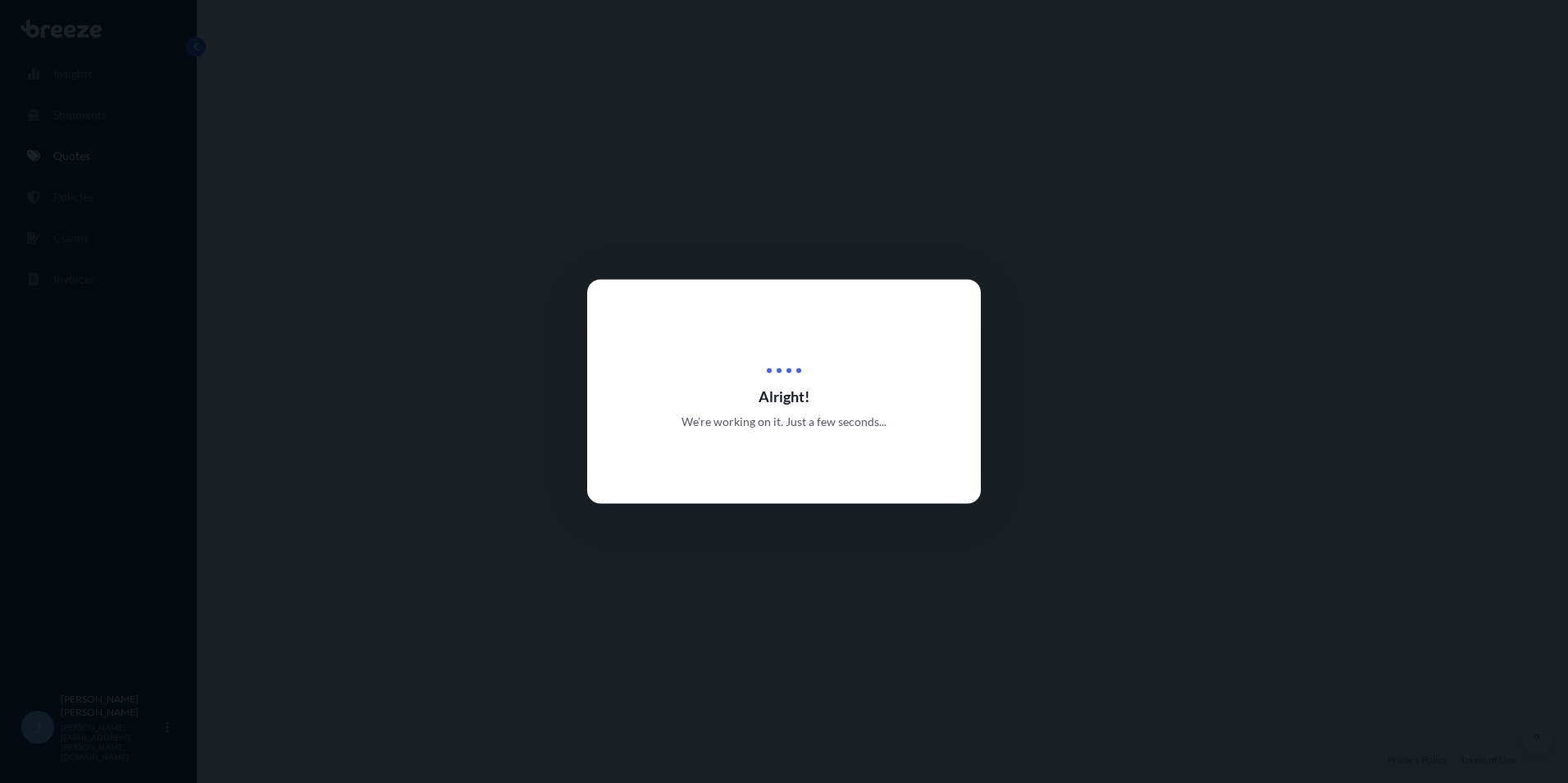
select select "Road"
select select "2"
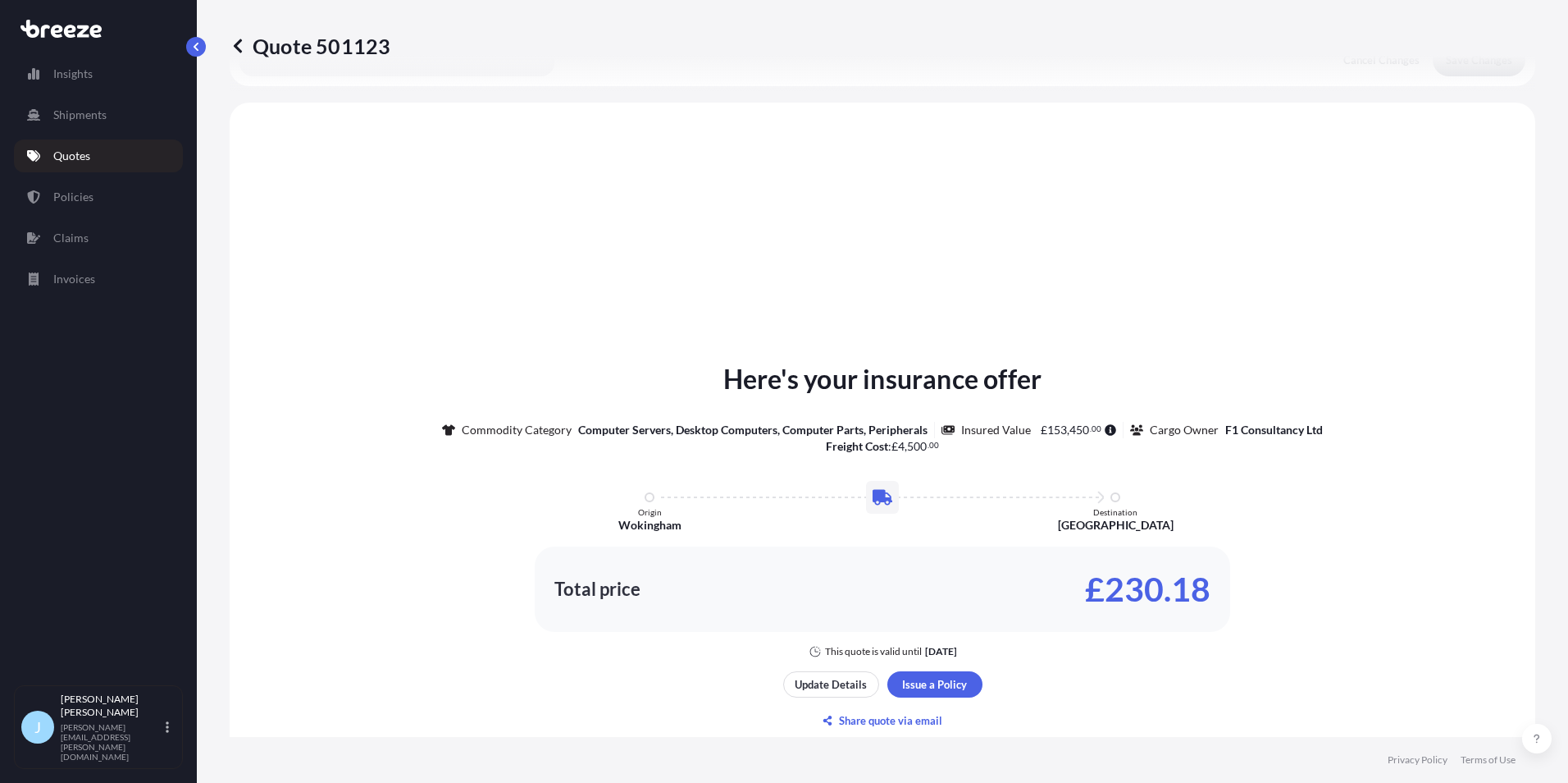
scroll to position [494, 0]
